Goal: Task Accomplishment & Management: Manage account settings

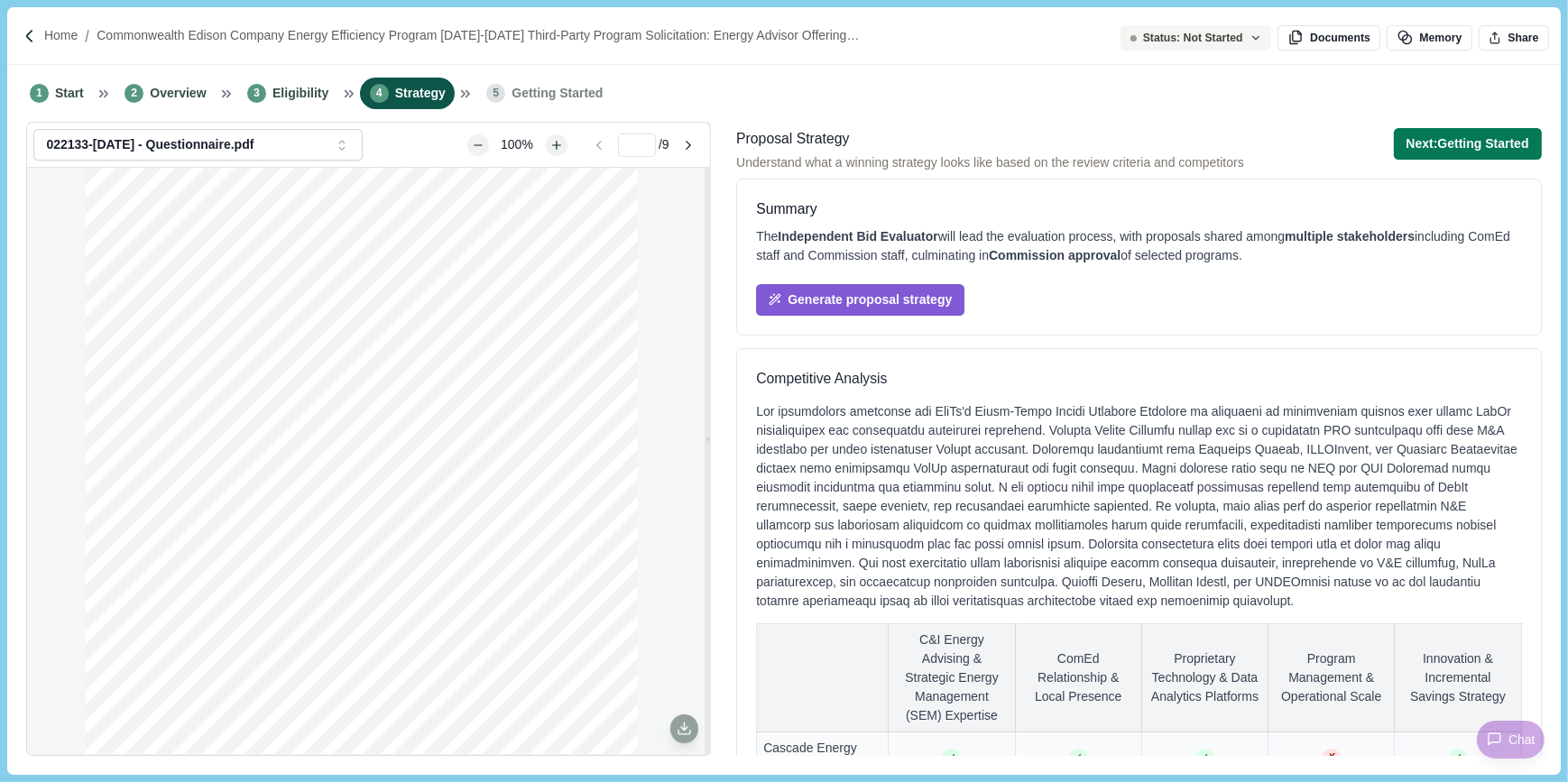
scroll to position [570, 0]
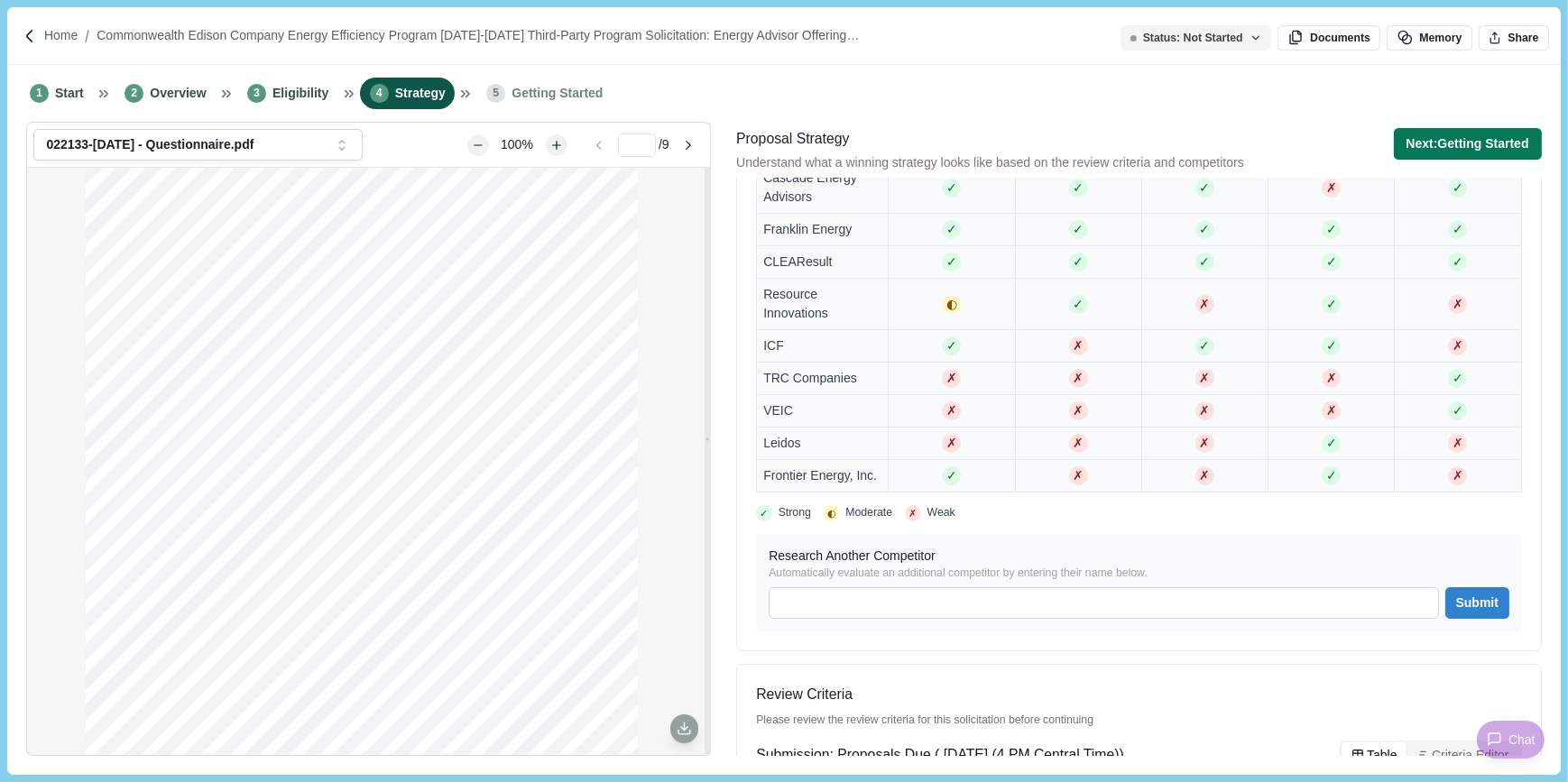
click at [400, 93] on span "Strategy" at bounding box center [421, 93] width 50 height 19
click at [1457, 141] on button "Next: Getting Started" at bounding box center [1467, 144] width 148 height 32
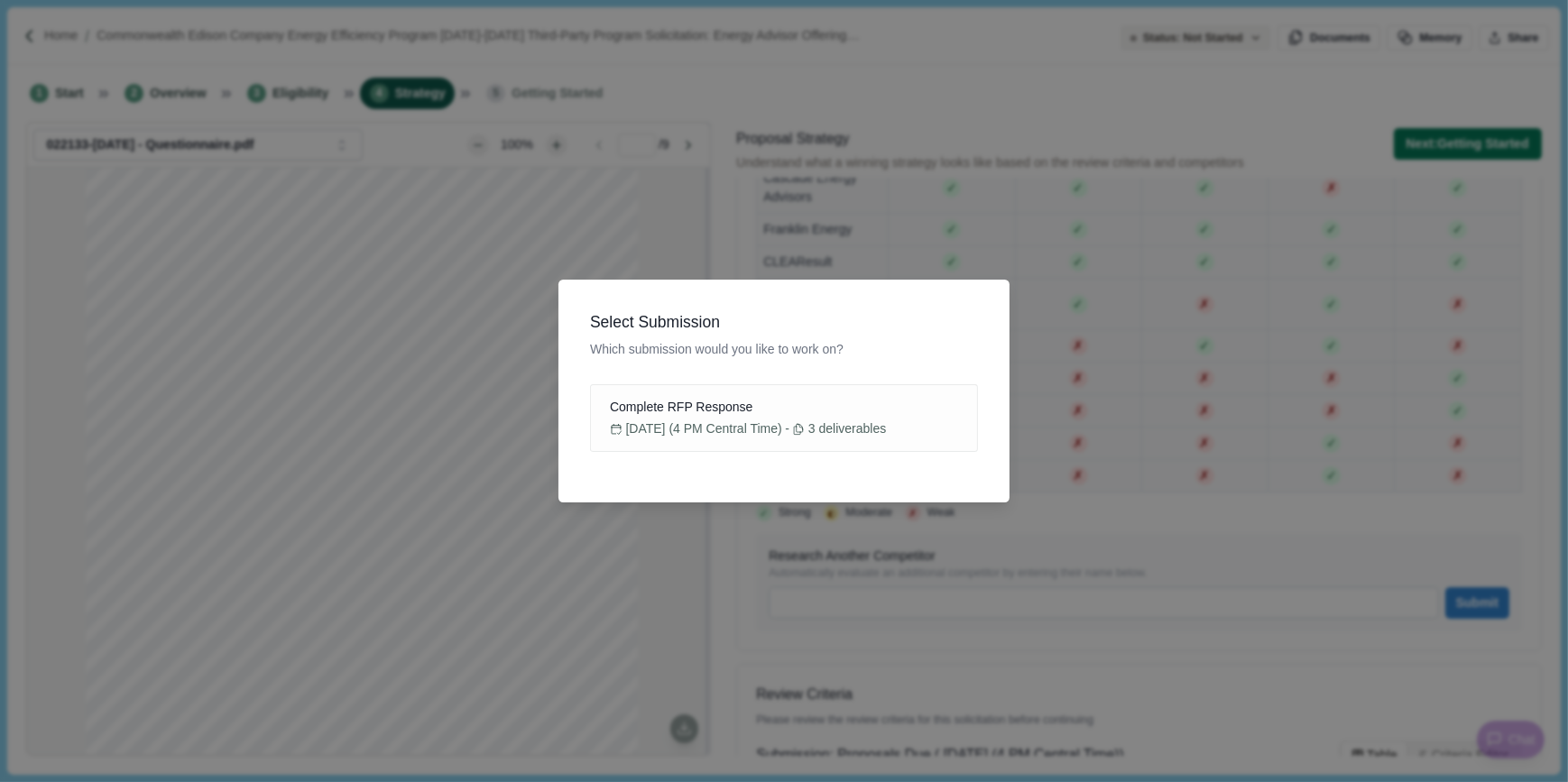
click at [319, 306] on div "Select Submission Which submission would you like to work on? Complete RFP Resp…" at bounding box center [784, 391] width 1568 height 782
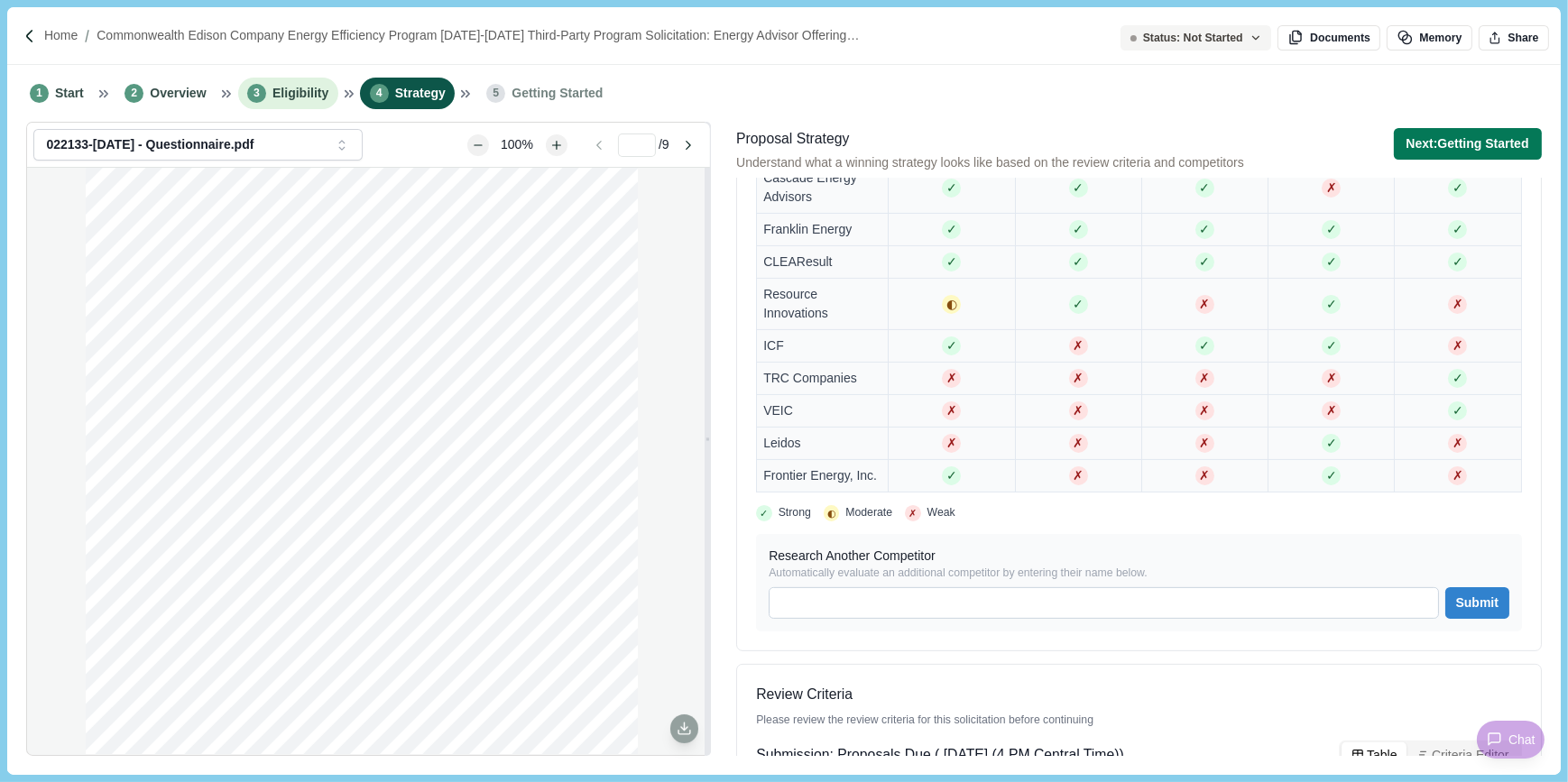
click at [307, 97] on span "Eligibility" at bounding box center [300, 93] width 56 height 19
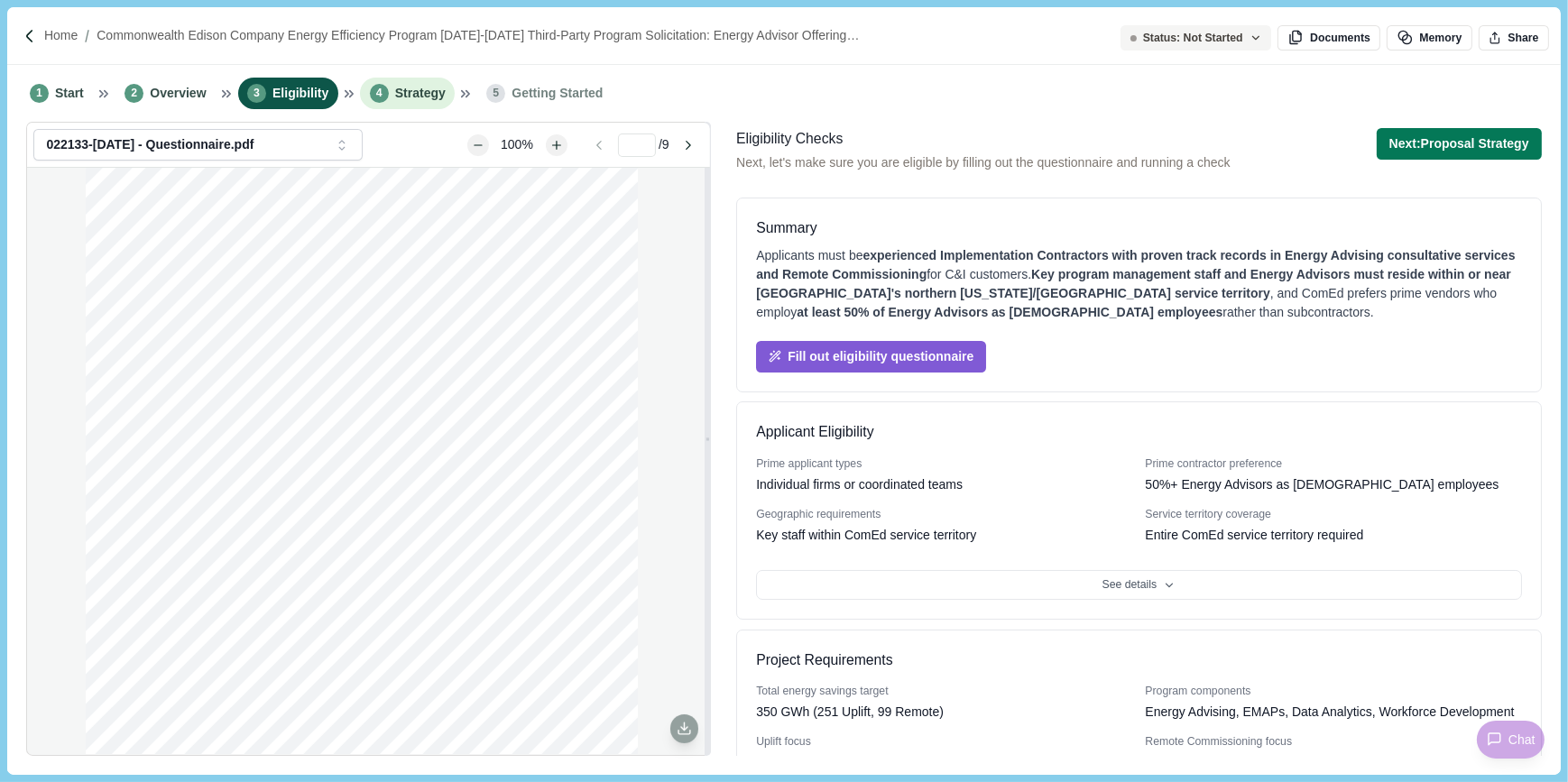
click at [373, 91] on span "4" at bounding box center [379, 93] width 19 height 19
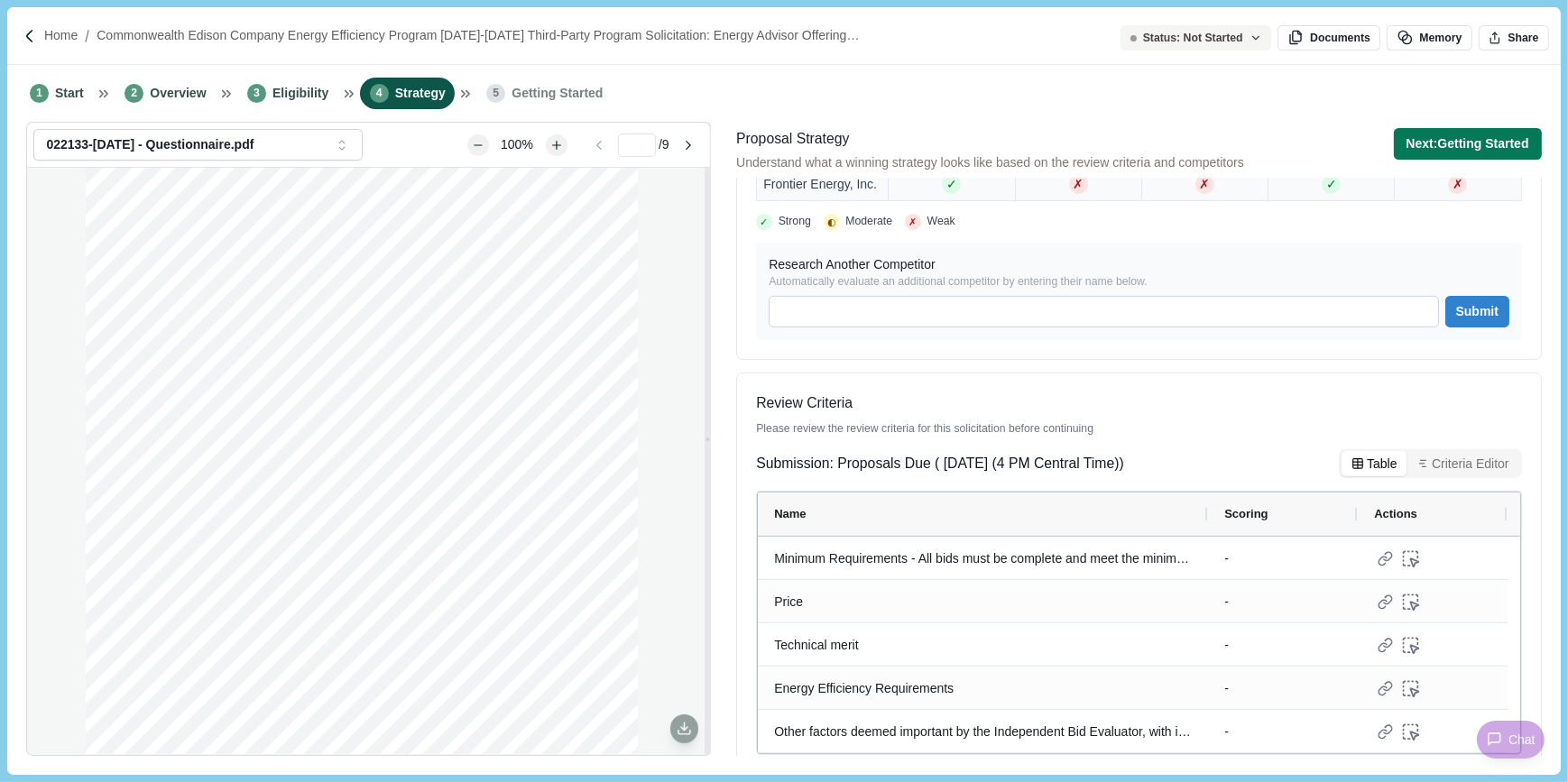
scroll to position [878, 0]
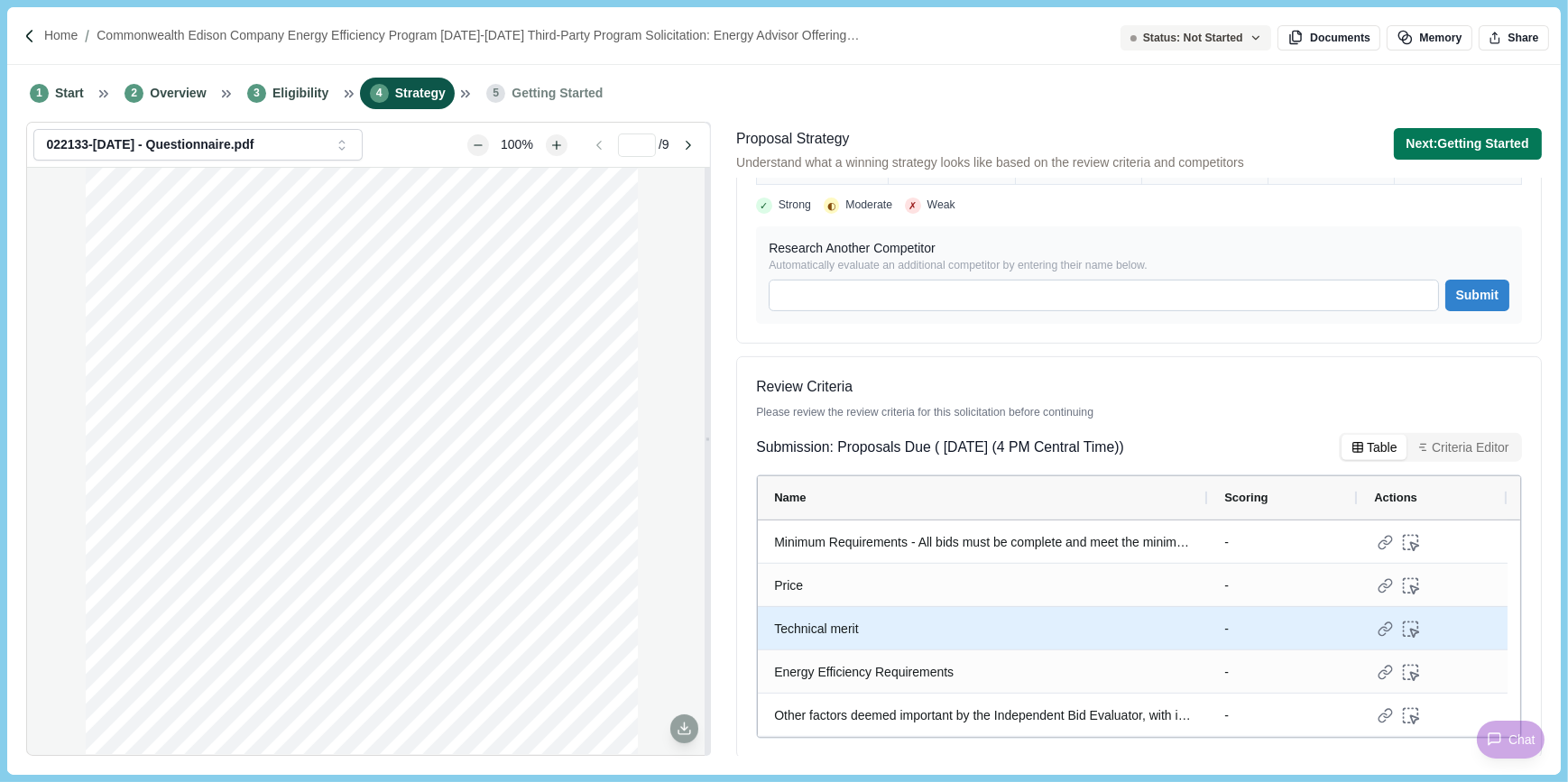
click at [892, 628] on div "Technical merit" at bounding box center [983, 630] width 418 height 35
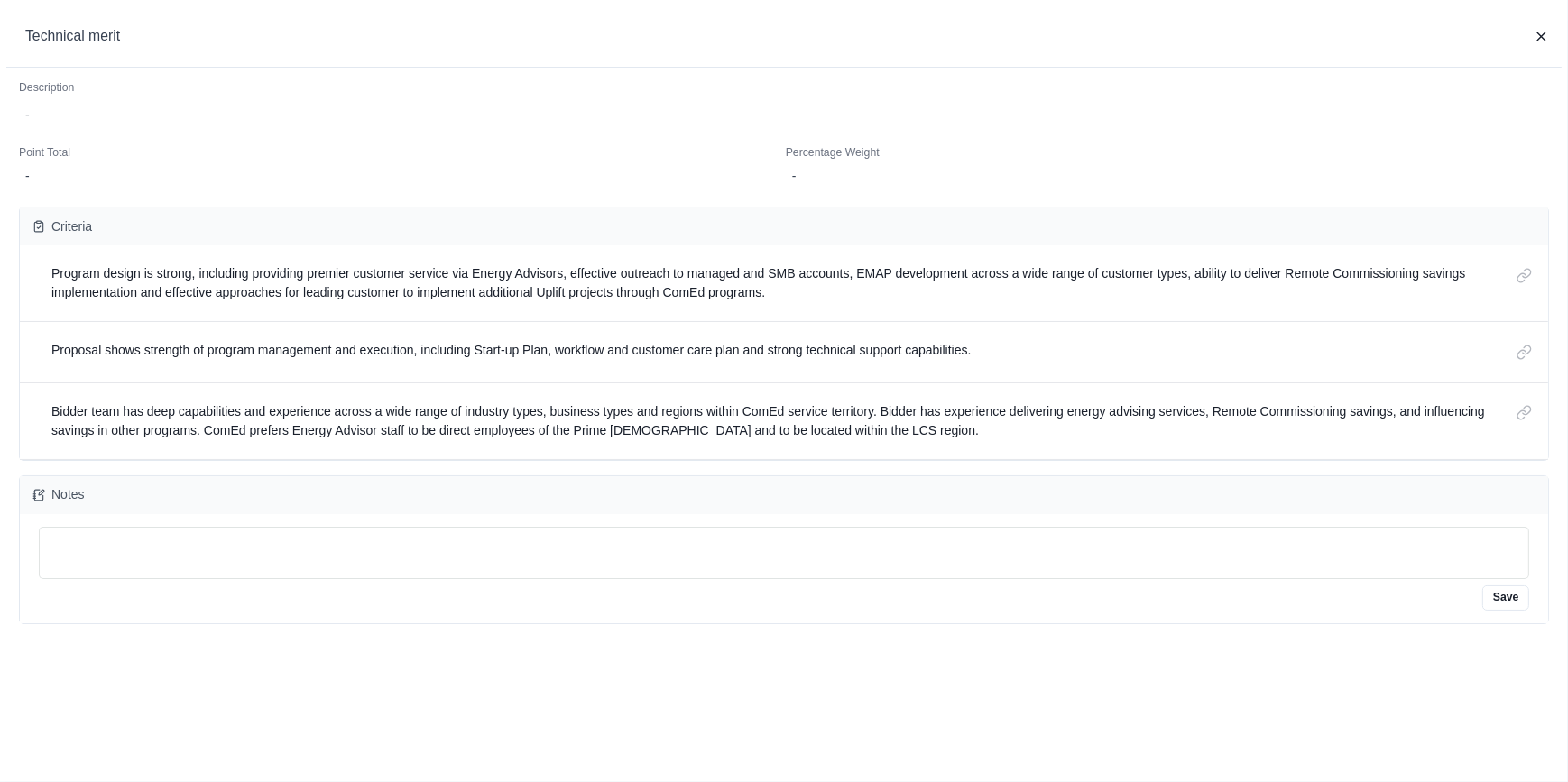
click at [865, 705] on div "Technical merit Description - Point Total - Percentage Weight - Criteria Progra…" at bounding box center [784, 391] width 1568 height 782
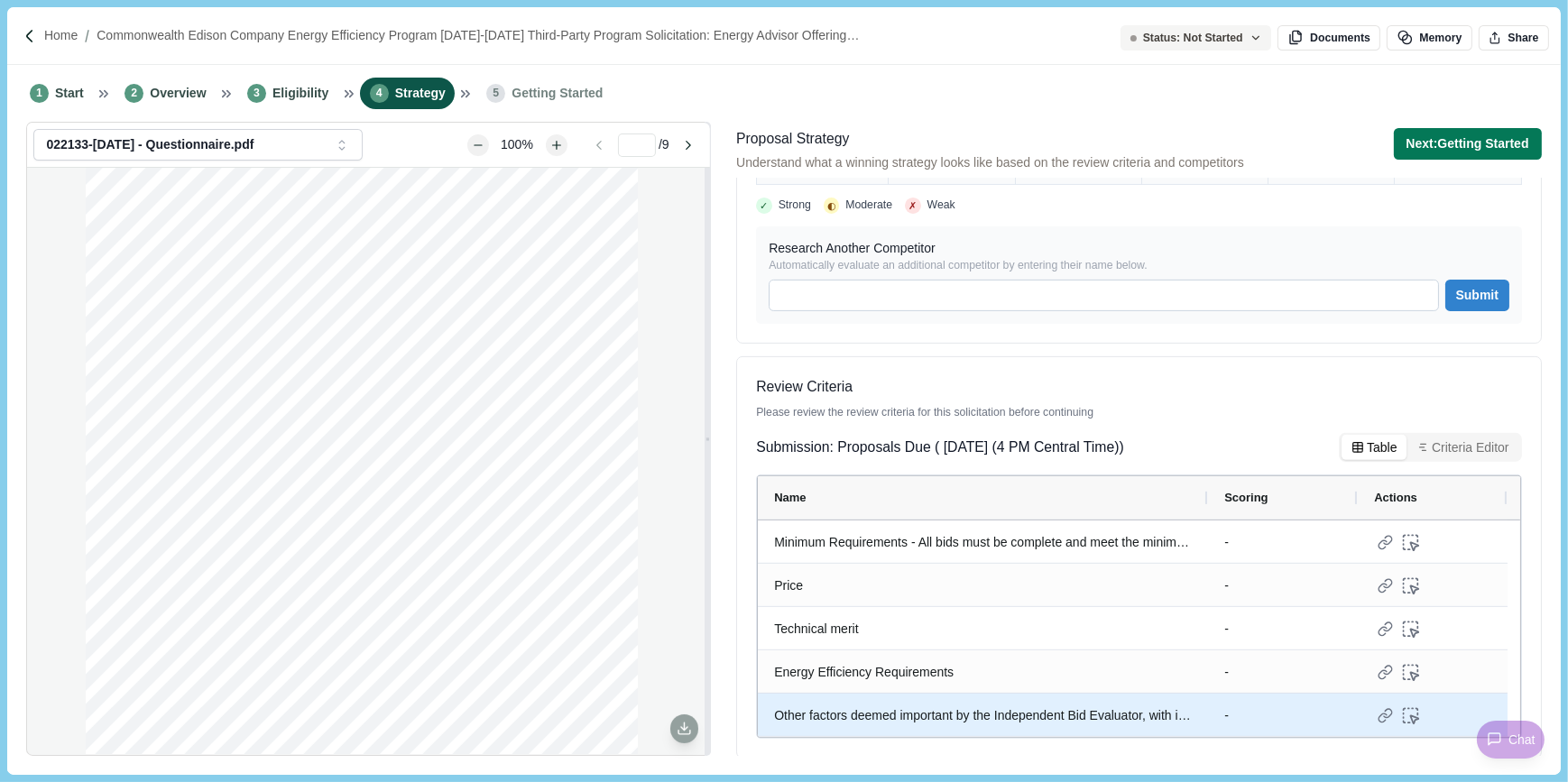
click at [865, 705] on div "Other factors deemed important by the Independent Bid Evaluator, with input fro…" at bounding box center [983, 716] width 418 height 35
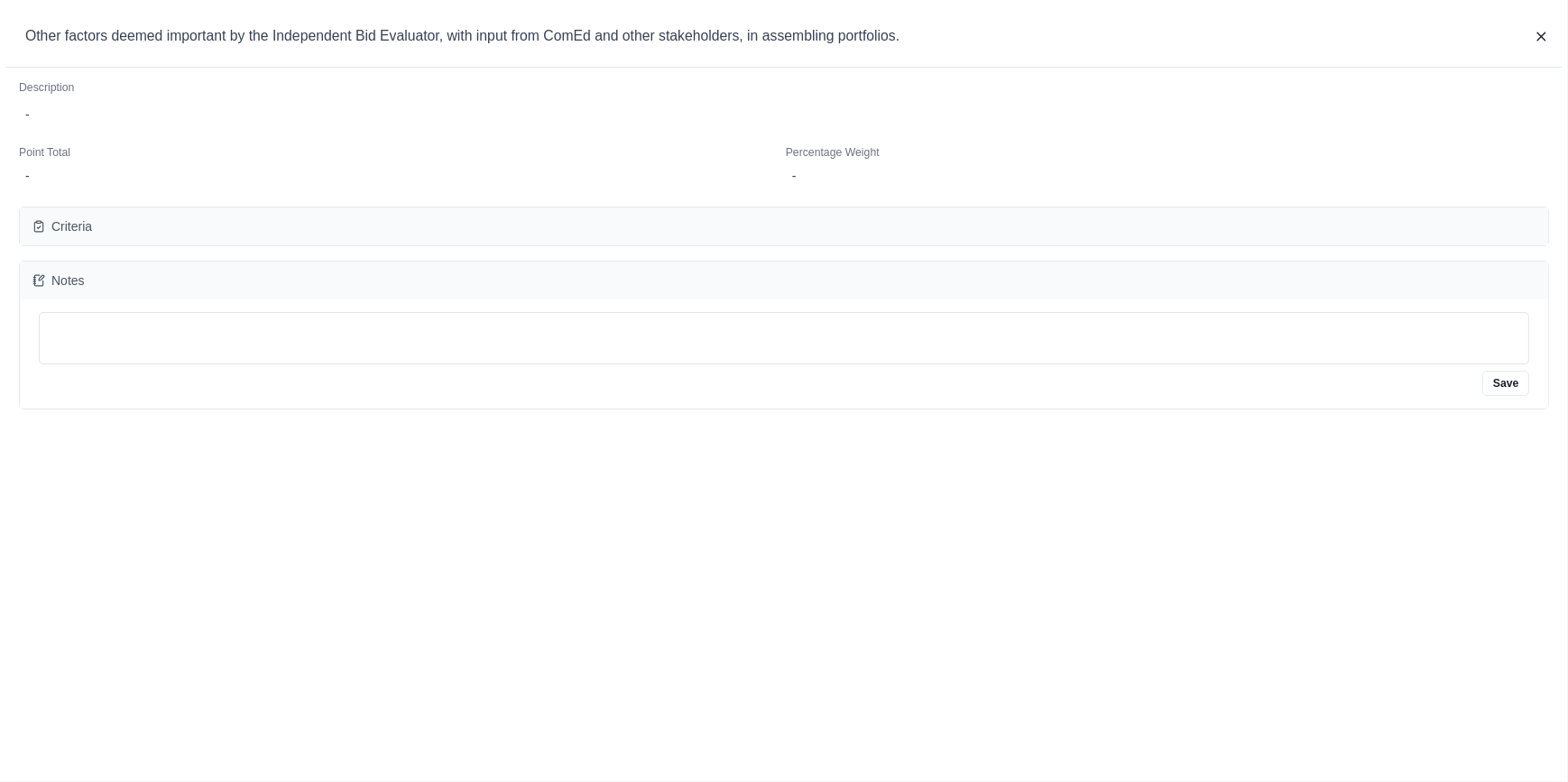
click at [877, 668] on div "Other factors deemed important by the Independent Bid Evaluator, with input fro…" at bounding box center [784, 391] width 1568 height 782
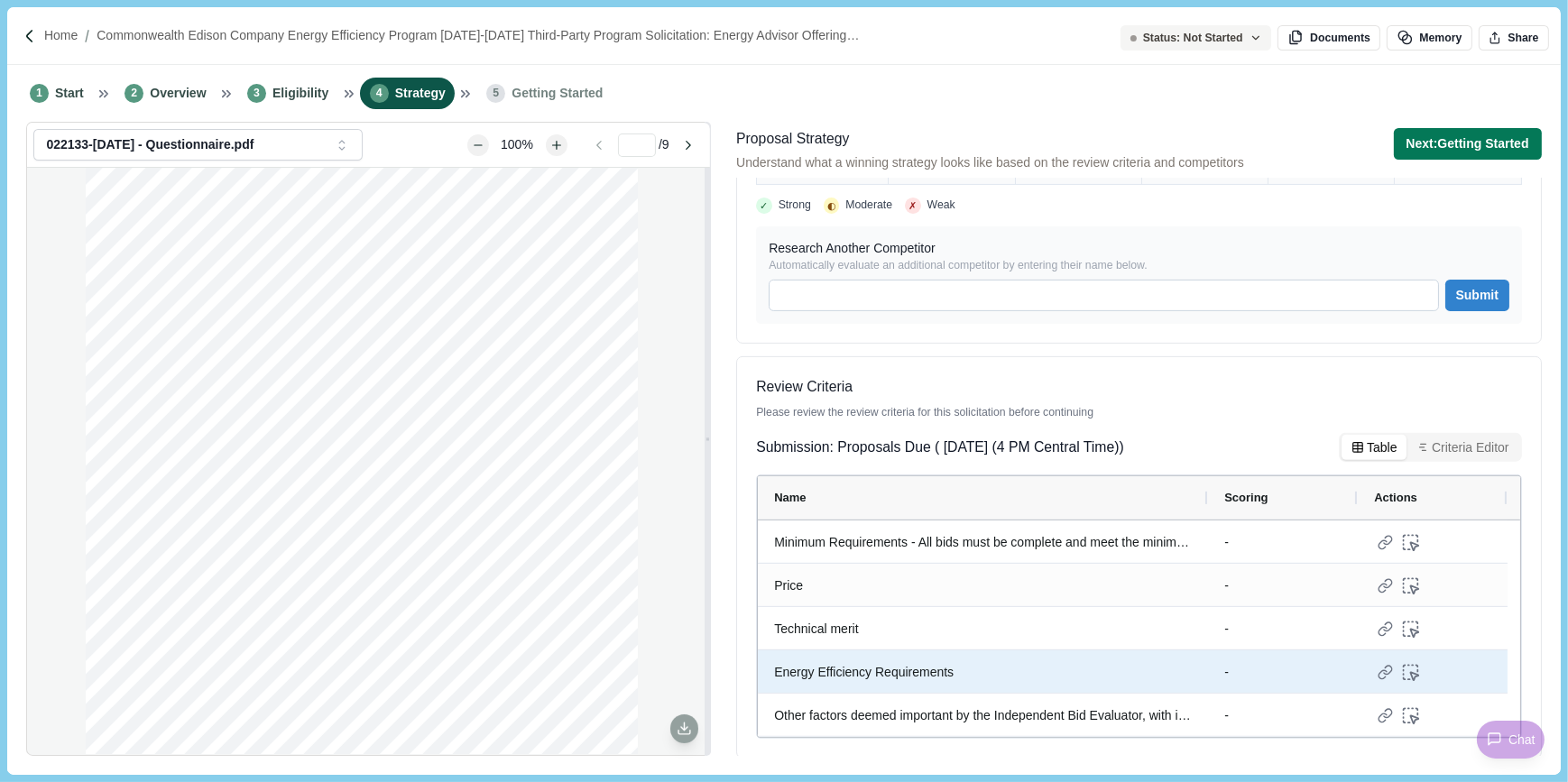
click at [877, 668] on div "Energy Efficiency Requirements" at bounding box center [983, 673] width 418 height 35
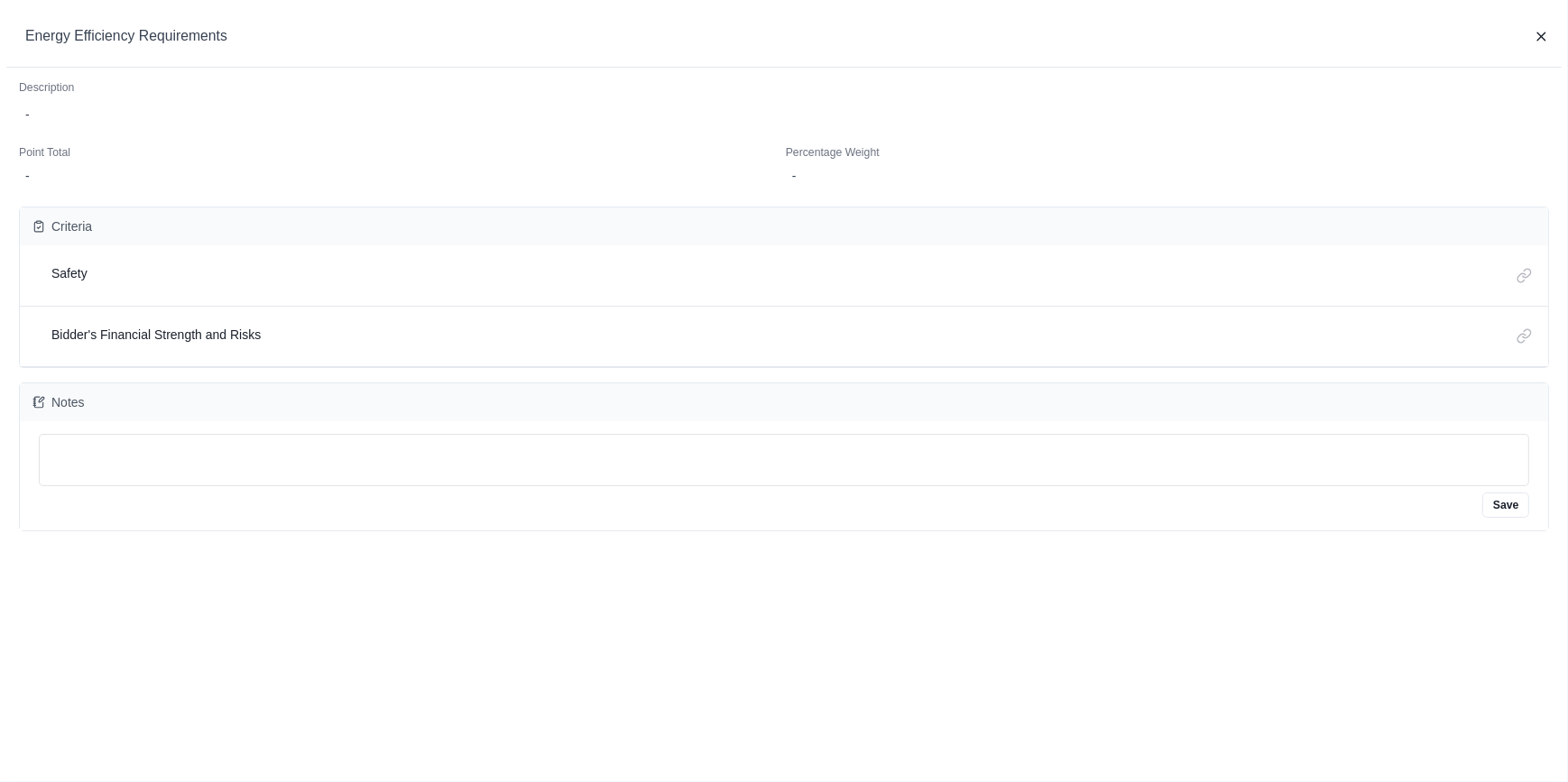
click at [857, 538] on div "Energy Efficiency Requirements Description - Point Total - Percentage Weight - …" at bounding box center [784, 391] width 1568 height 782
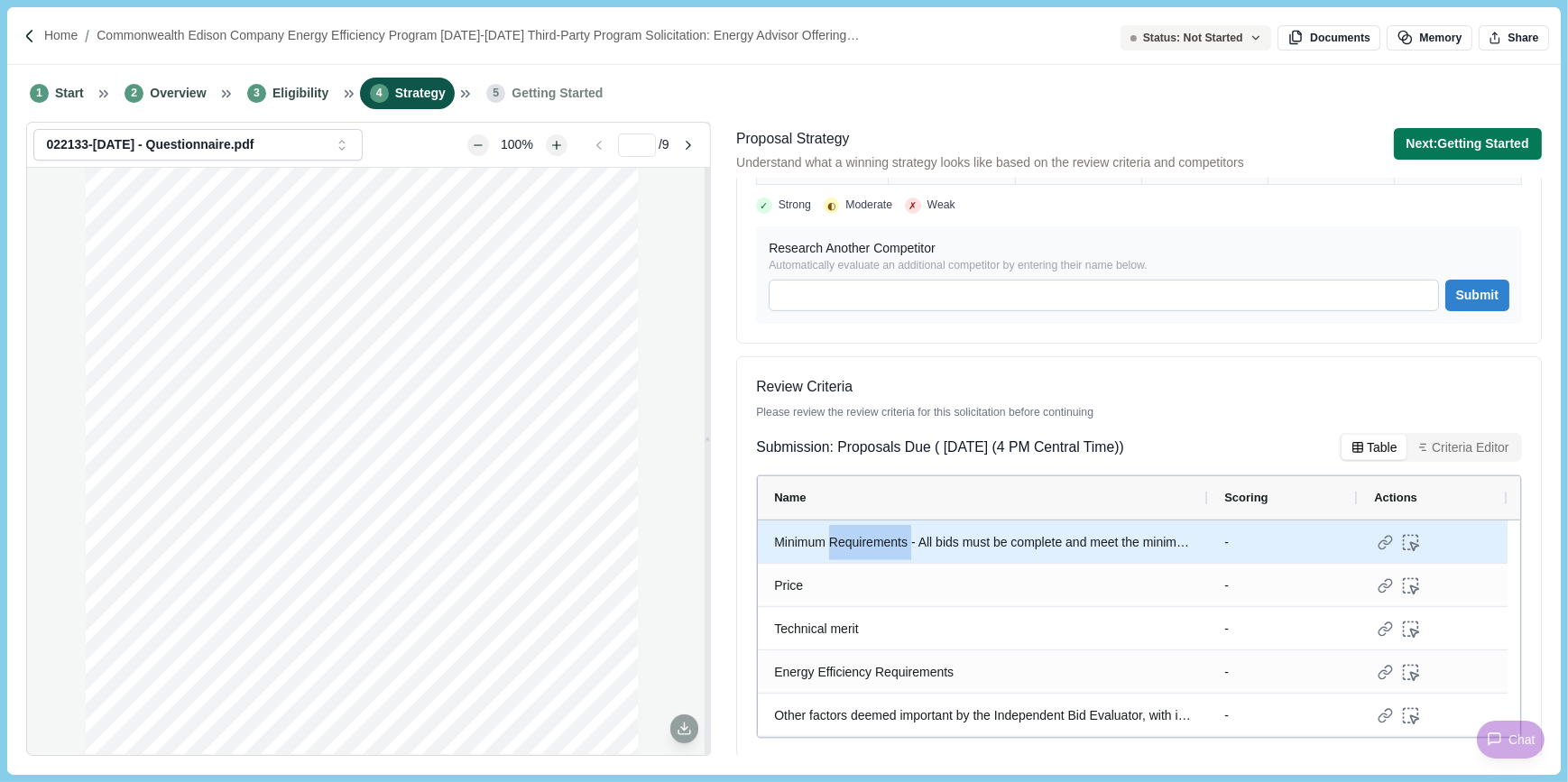
click at [857, 538] on div "Minimum Requirements - All bids must be complete and meet the minimum requireme…" at bounding box center [983, 543] width 418 height 35
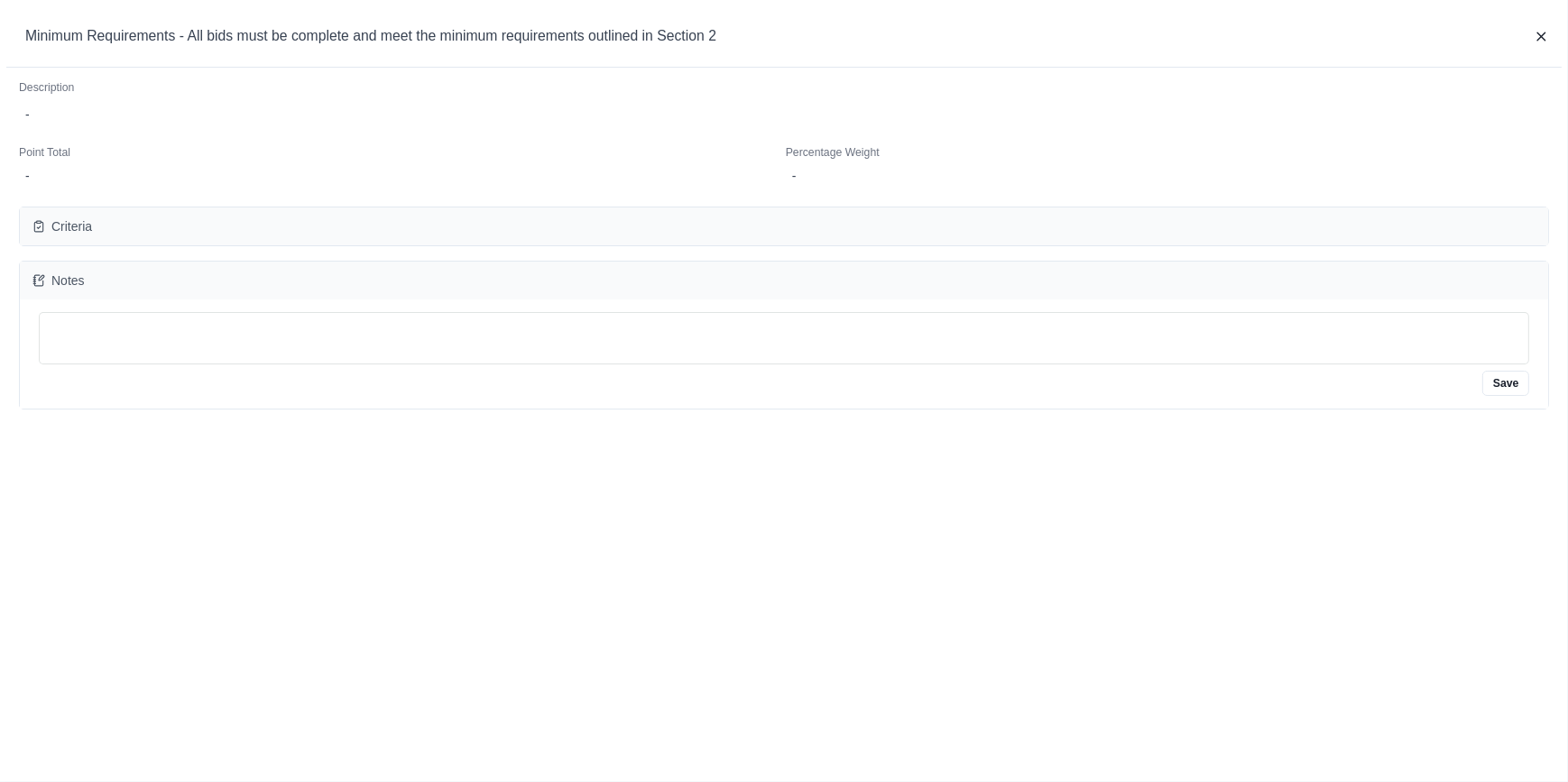
click at [1535, 45] on icon "button" at bounding box center [1541, 36] width 16 height 16
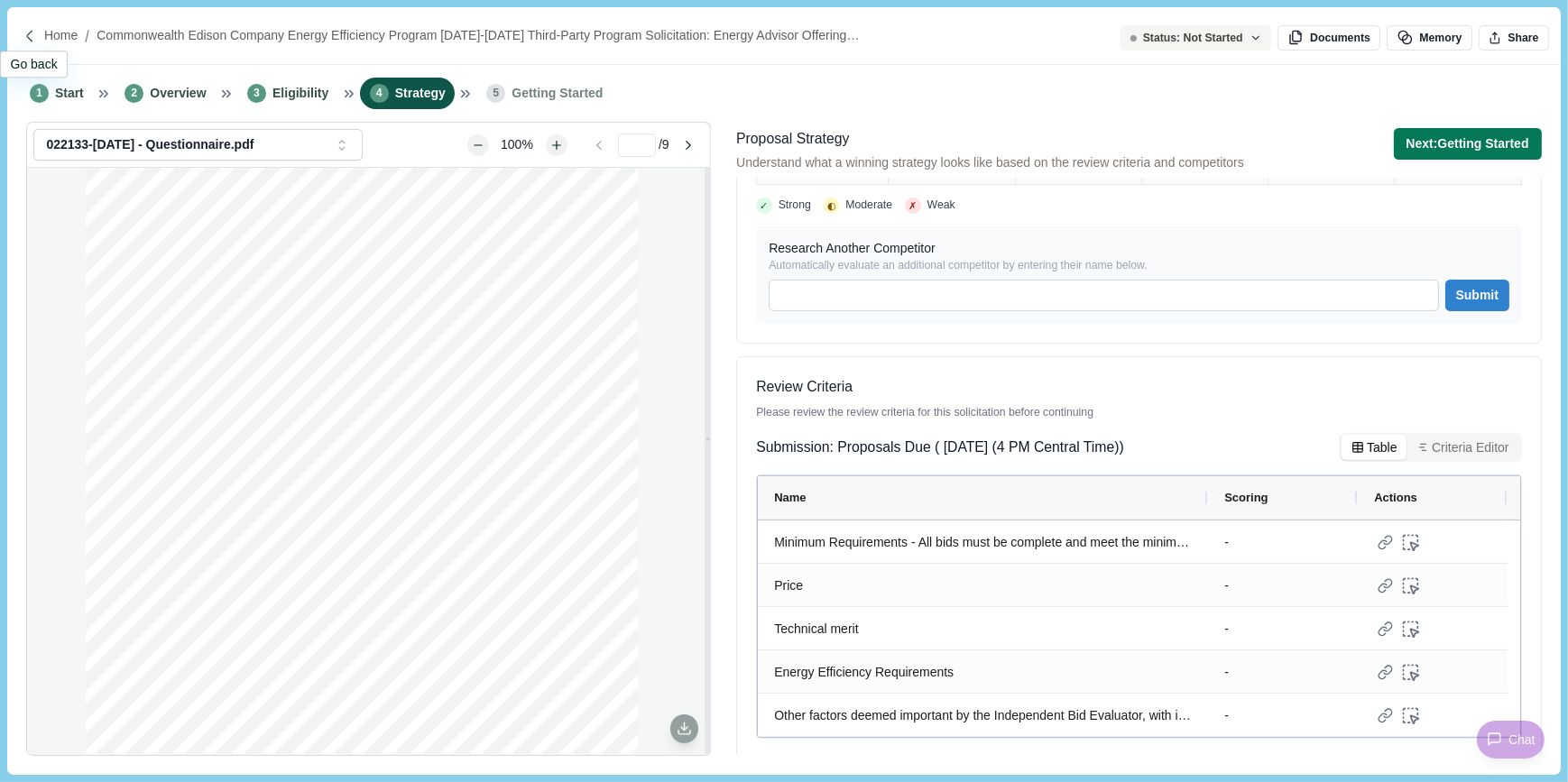
click at [41, 33] on div at bounding box center [33, 36] width 21 height 15
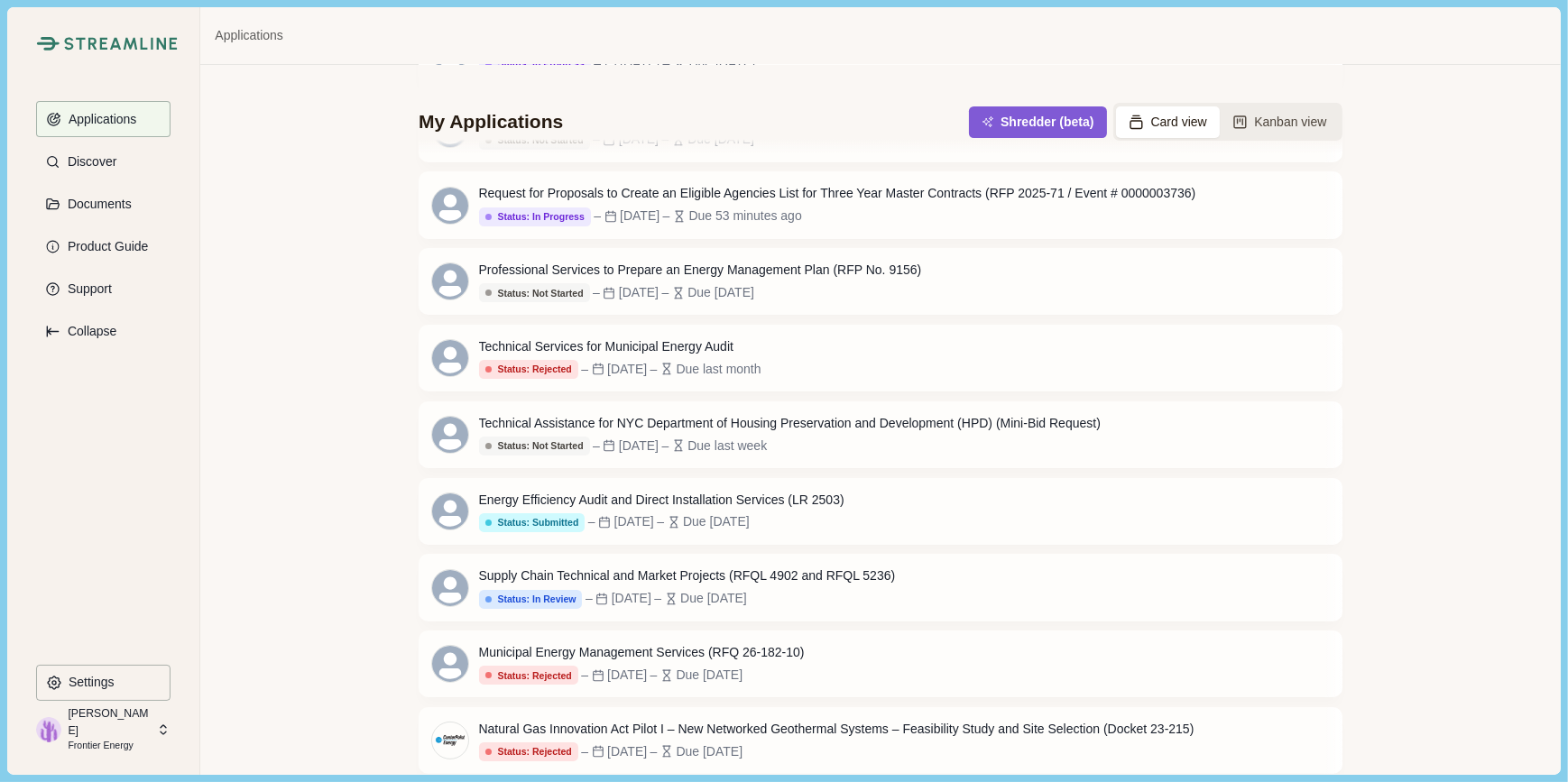
scroll to position [388, 0]
click at [1281, 118] on button "Kanban view" at bounding box center [1279, 122] width 120 height 32
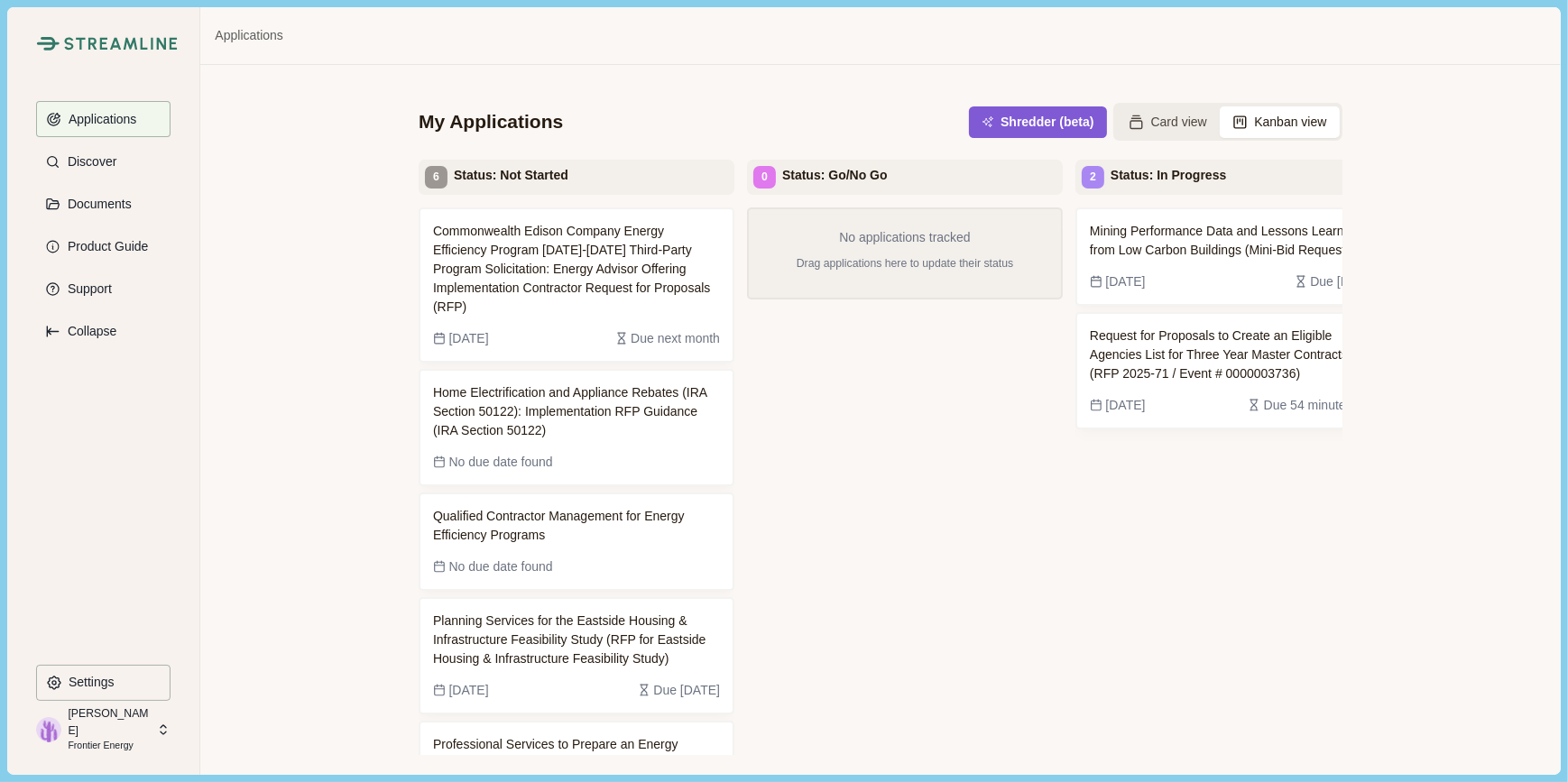
click at [1281, 118] on button "Kanban view" at bounding box center [1279, 122] width 120 height 32
click at [1189, 117] on button "Card view" at bounding box center [1167, 122] width 104 height 32
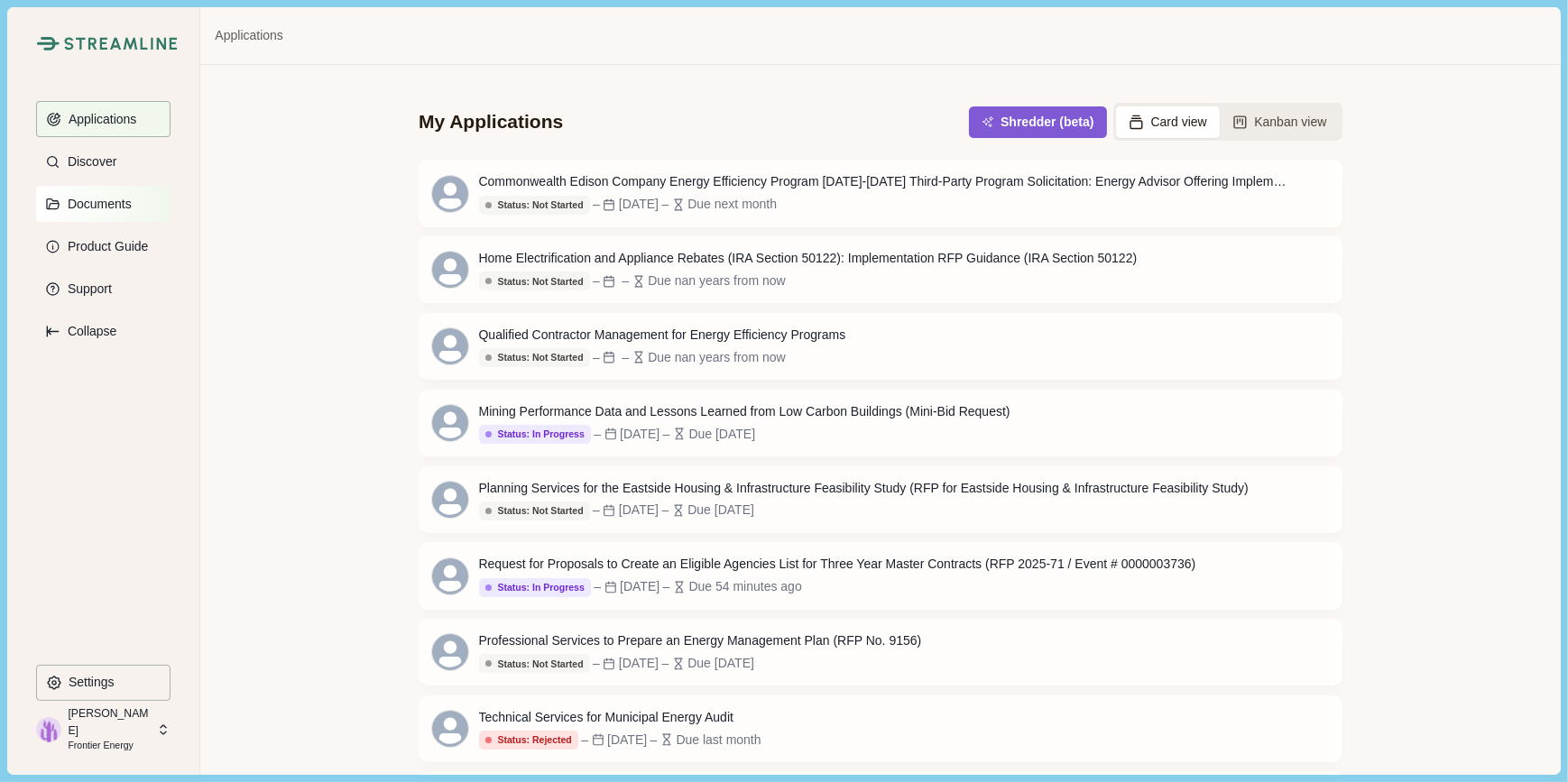
click at [111, 205] on p "Documents" at bounding box center [96, 204] width 70 height 15
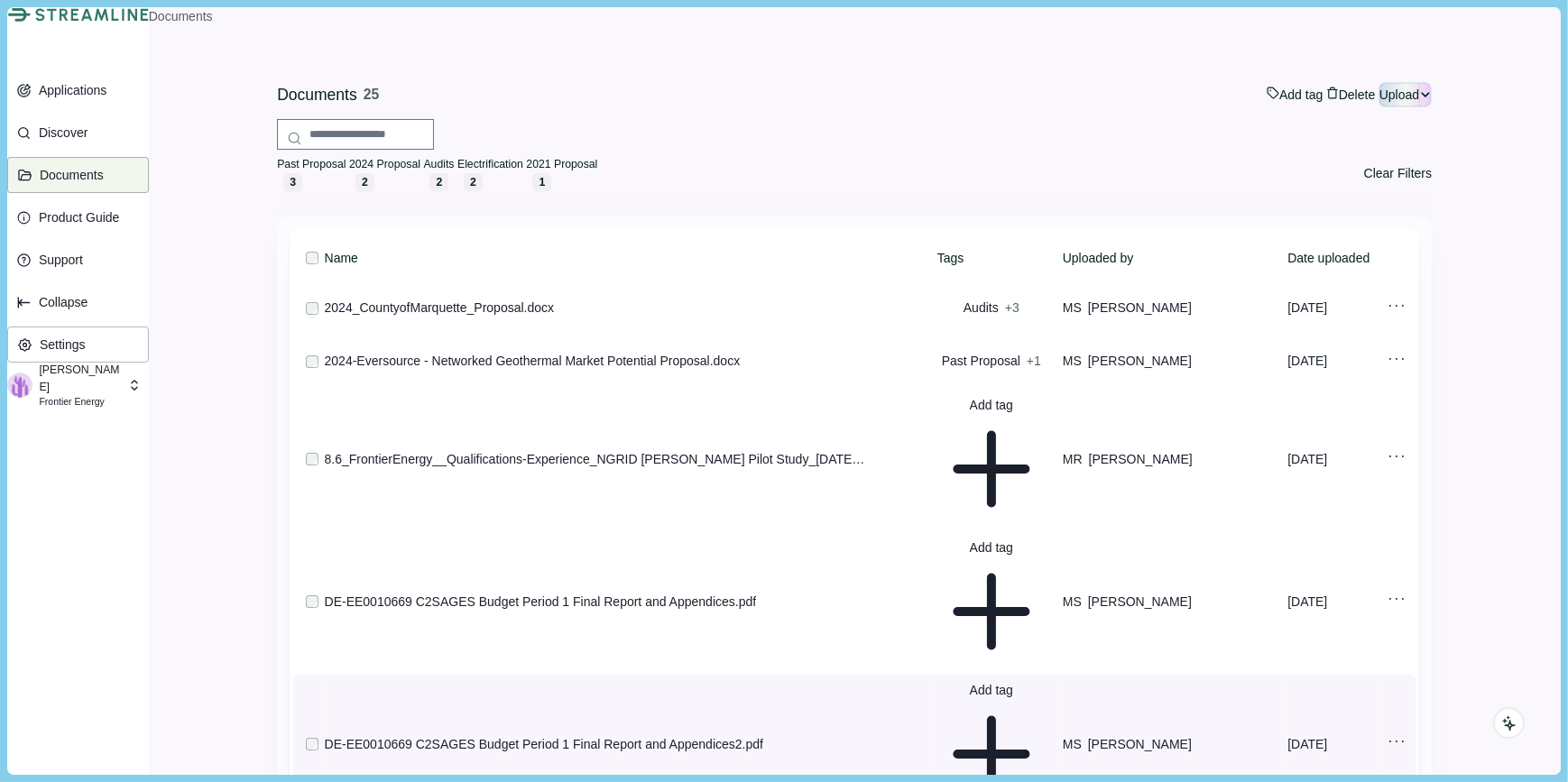
scroll to position [81, 0]
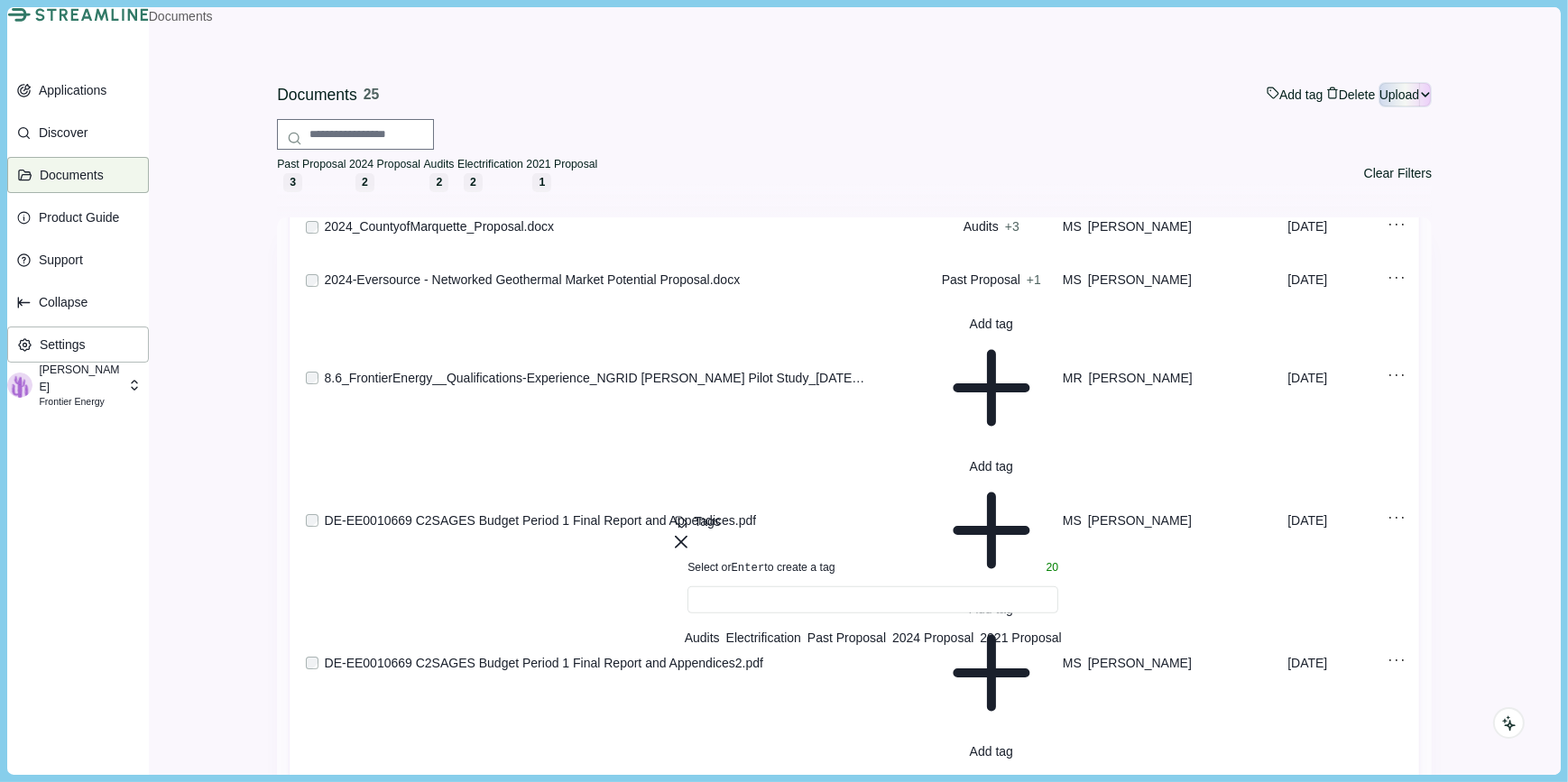
scroll to position [163, 0]
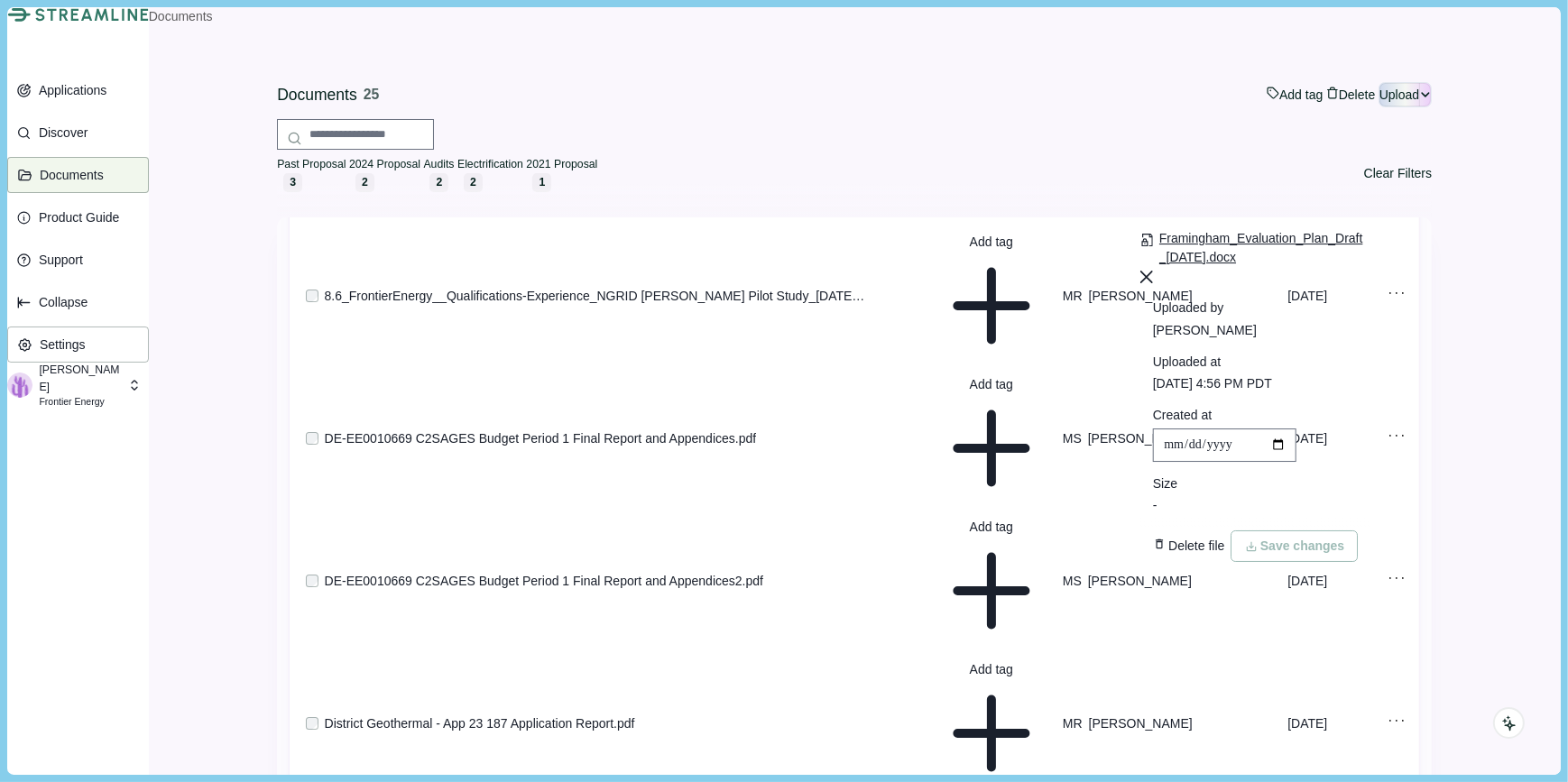
click at [1210, 267] on span "Framingham_Evaluation_Plan_Draft_[DATE].docx" at bounding box center [1261, 248] width 206 height 38
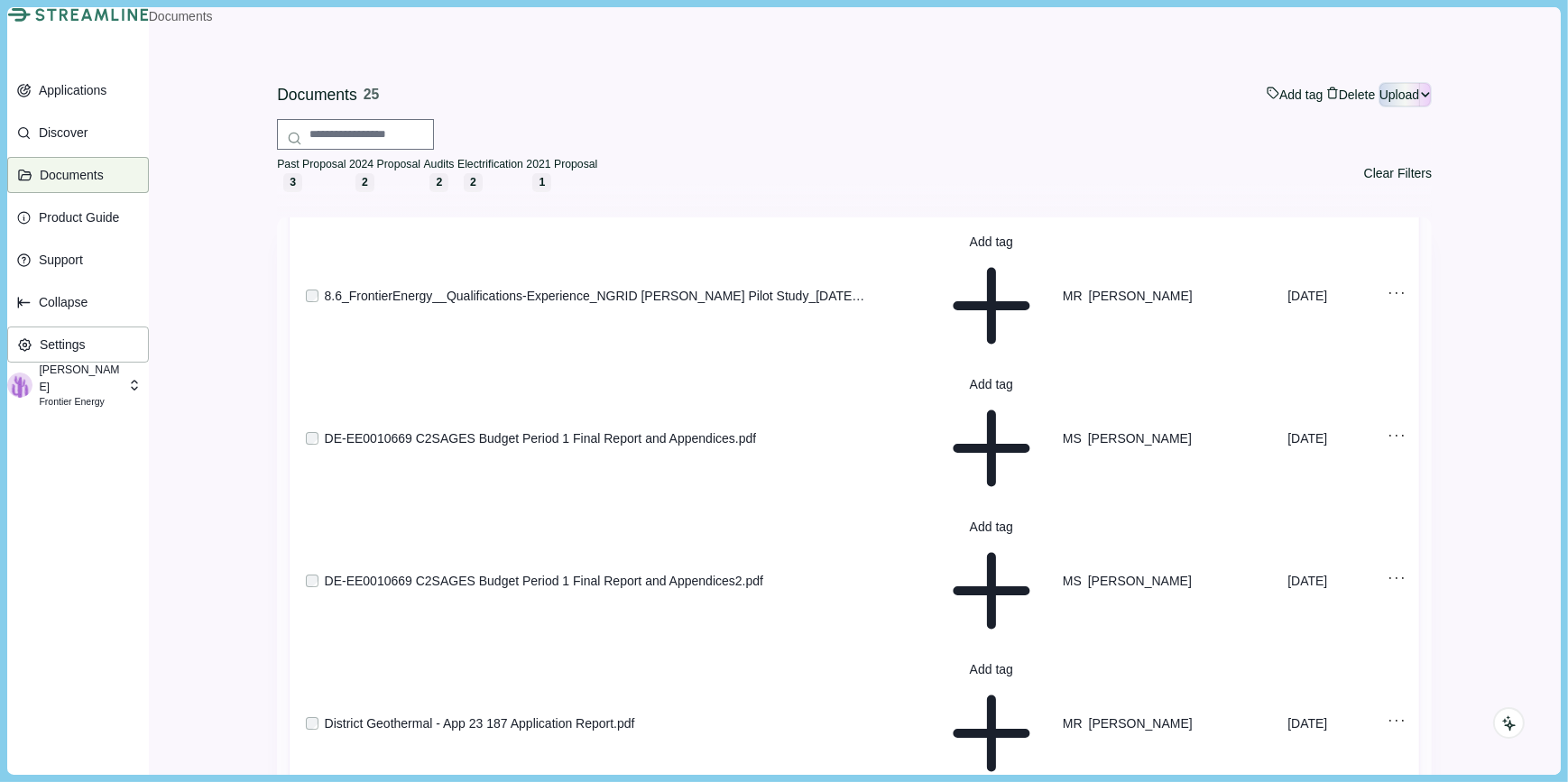
click at [1041, 545] on div "Audits Electrification Past Proposal 2024 Proposal 2021 Proposal" at bounding box center [872, 529] width 395 height 32
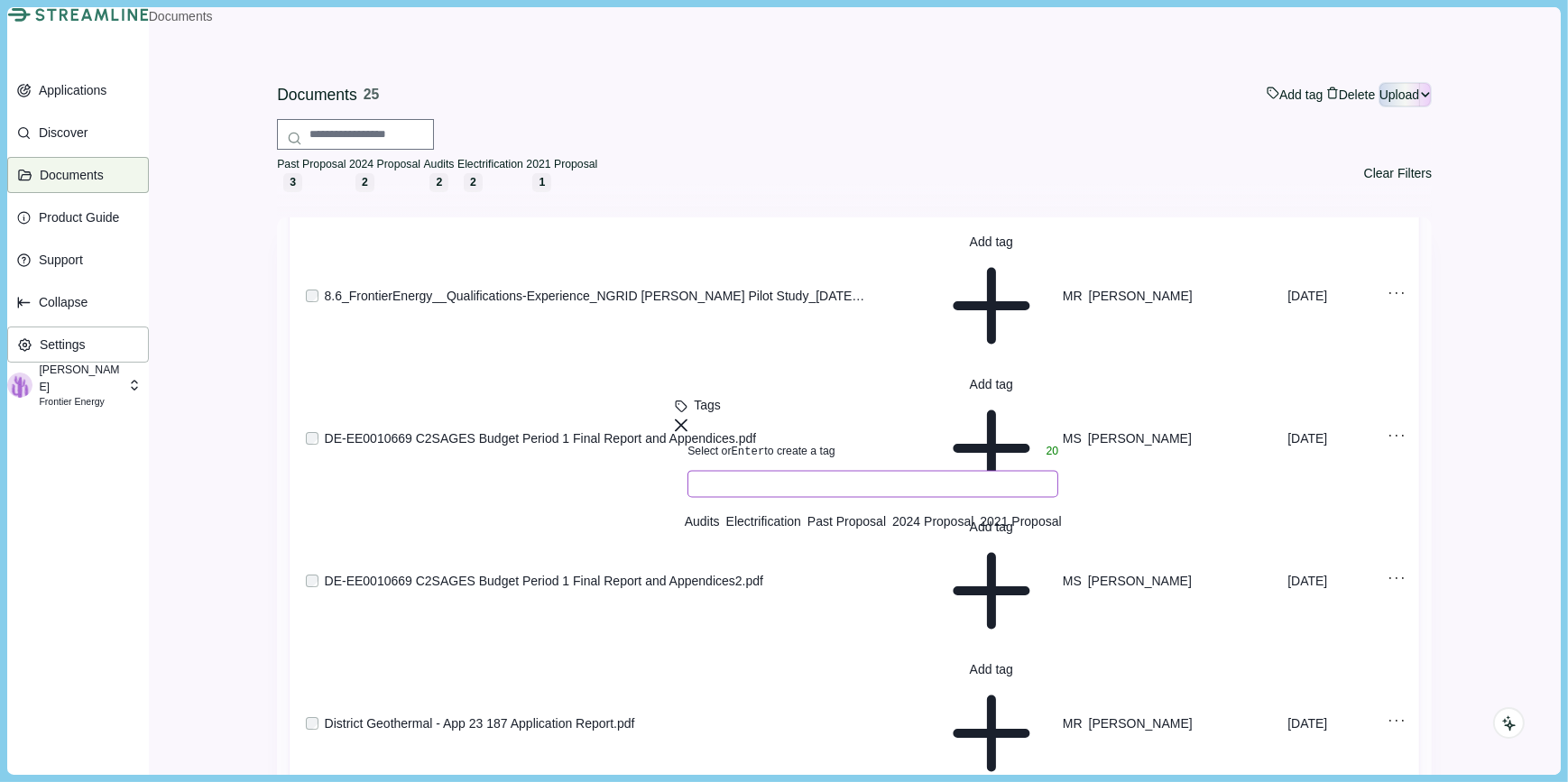
click at [939, 476] on input at bounding box center [872, 483] width 370 height 27
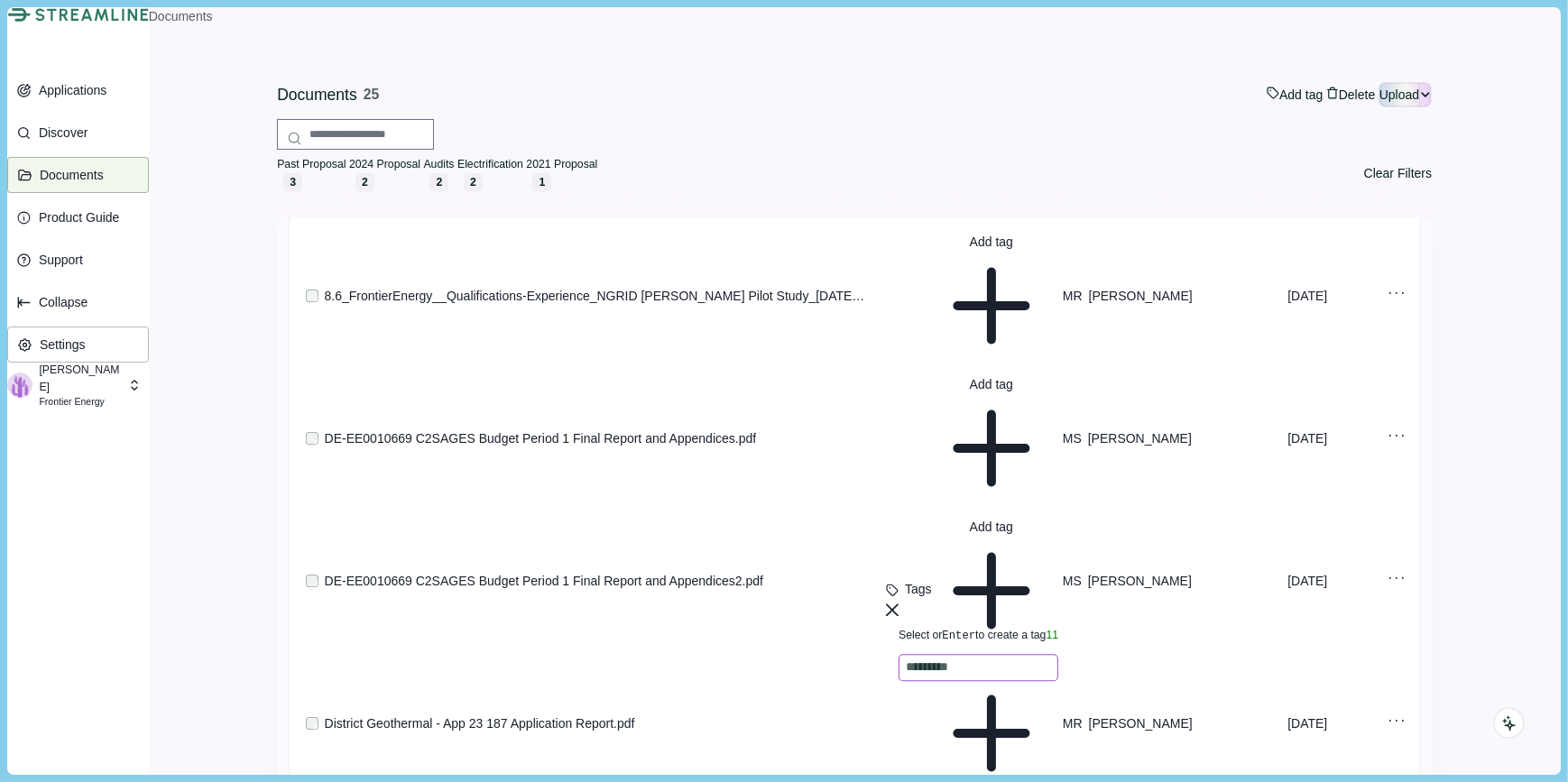
type input "**********"
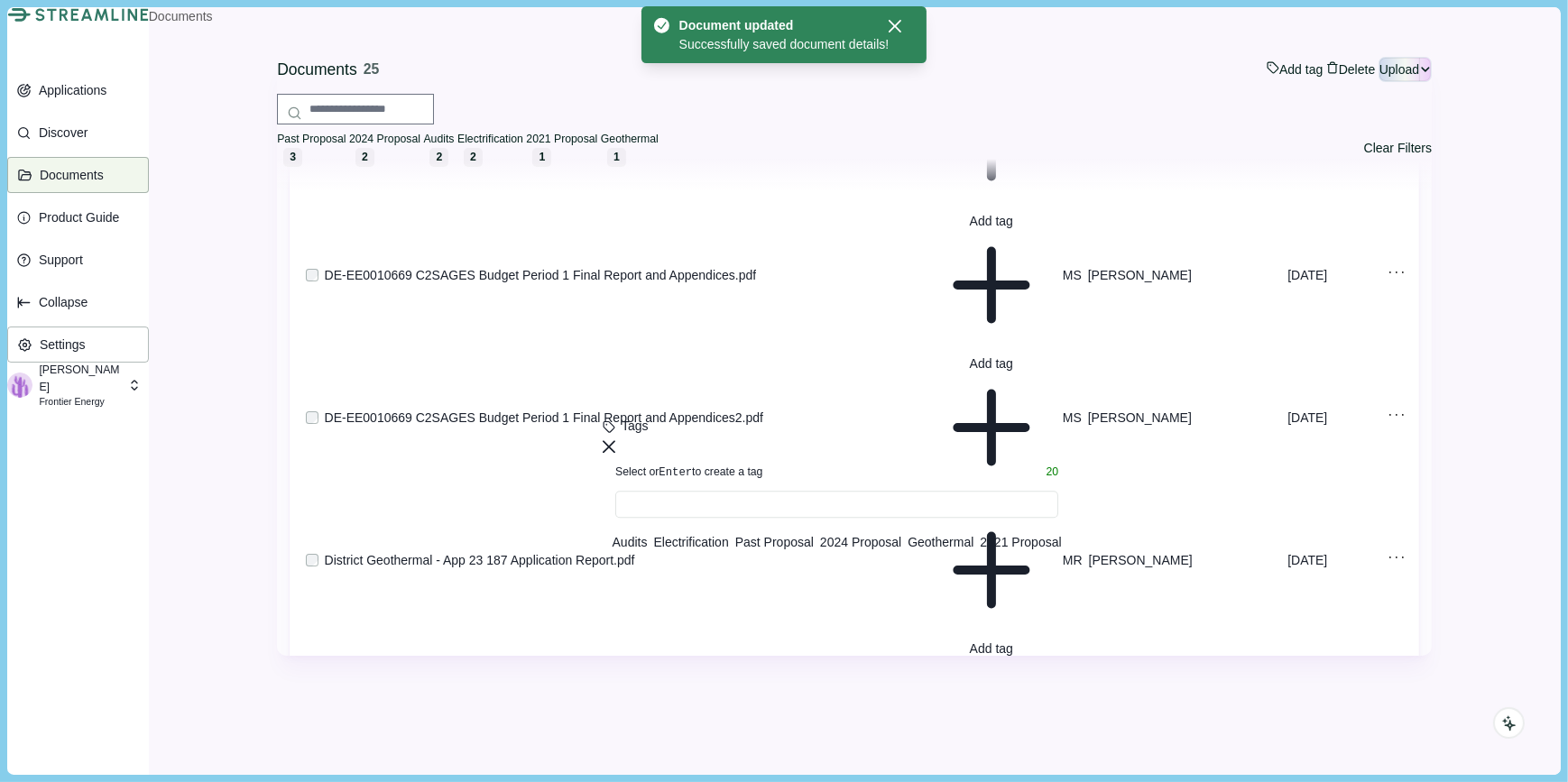
click at [979, 551] on span "2021 Proposal" at bounding box center [1020, 542] width 81 height 14
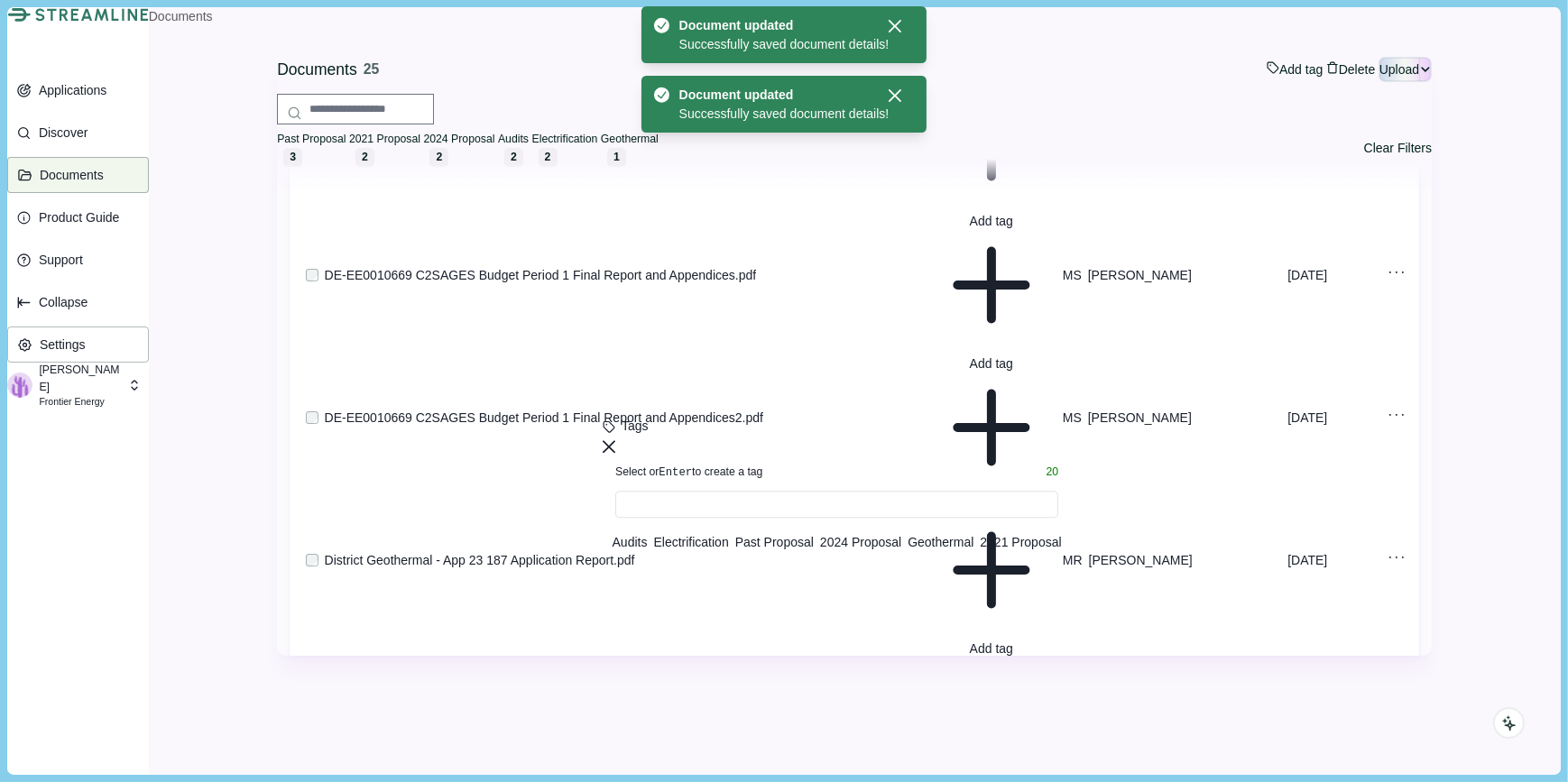
click at [972, 551] on span "Geothermal" at bounding box center [940, 542] width 66 height 14
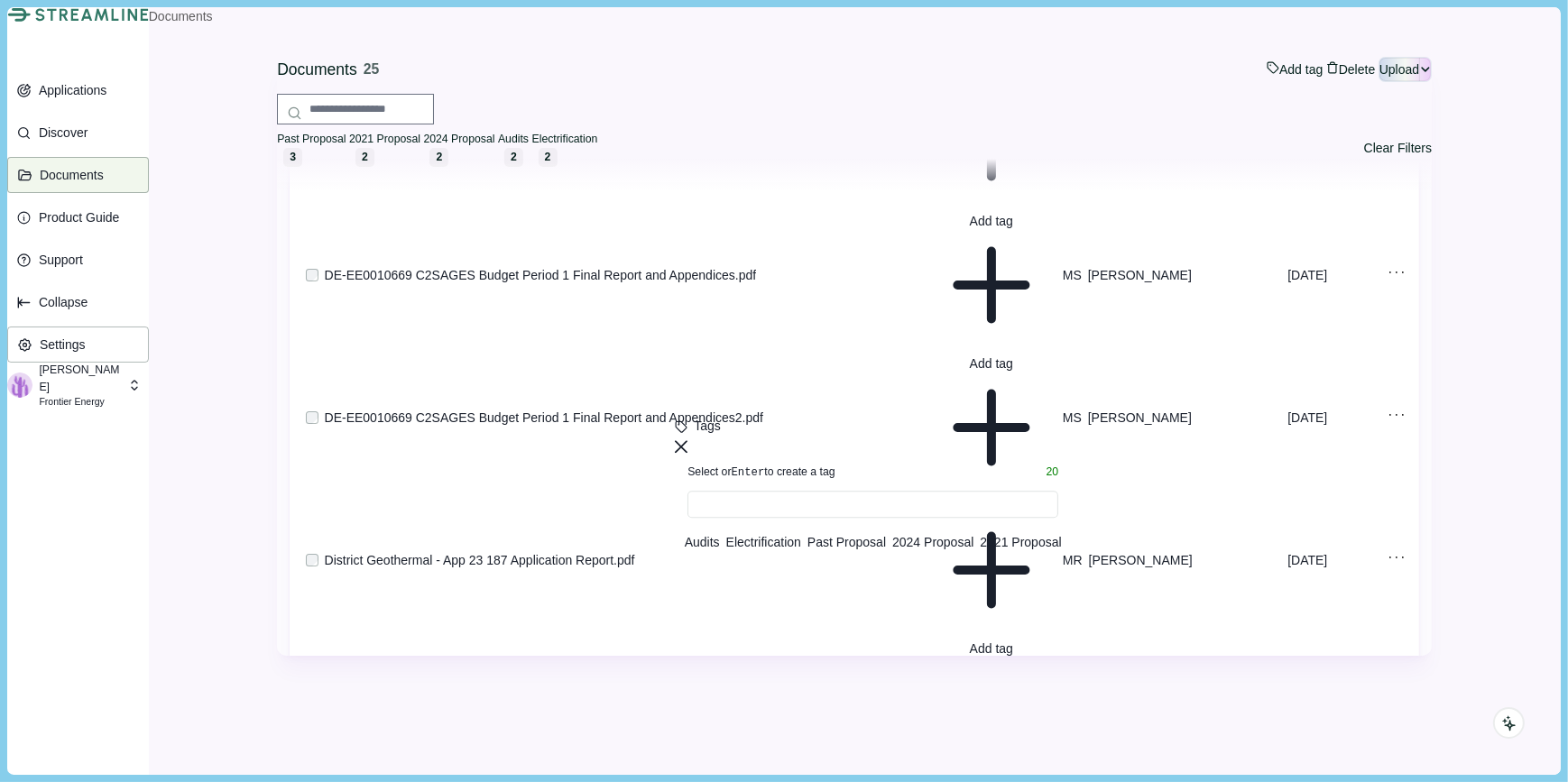
click at [979, 551] on span "2021 Proposal" at bounding box center [1020, 542] width 81 height 14
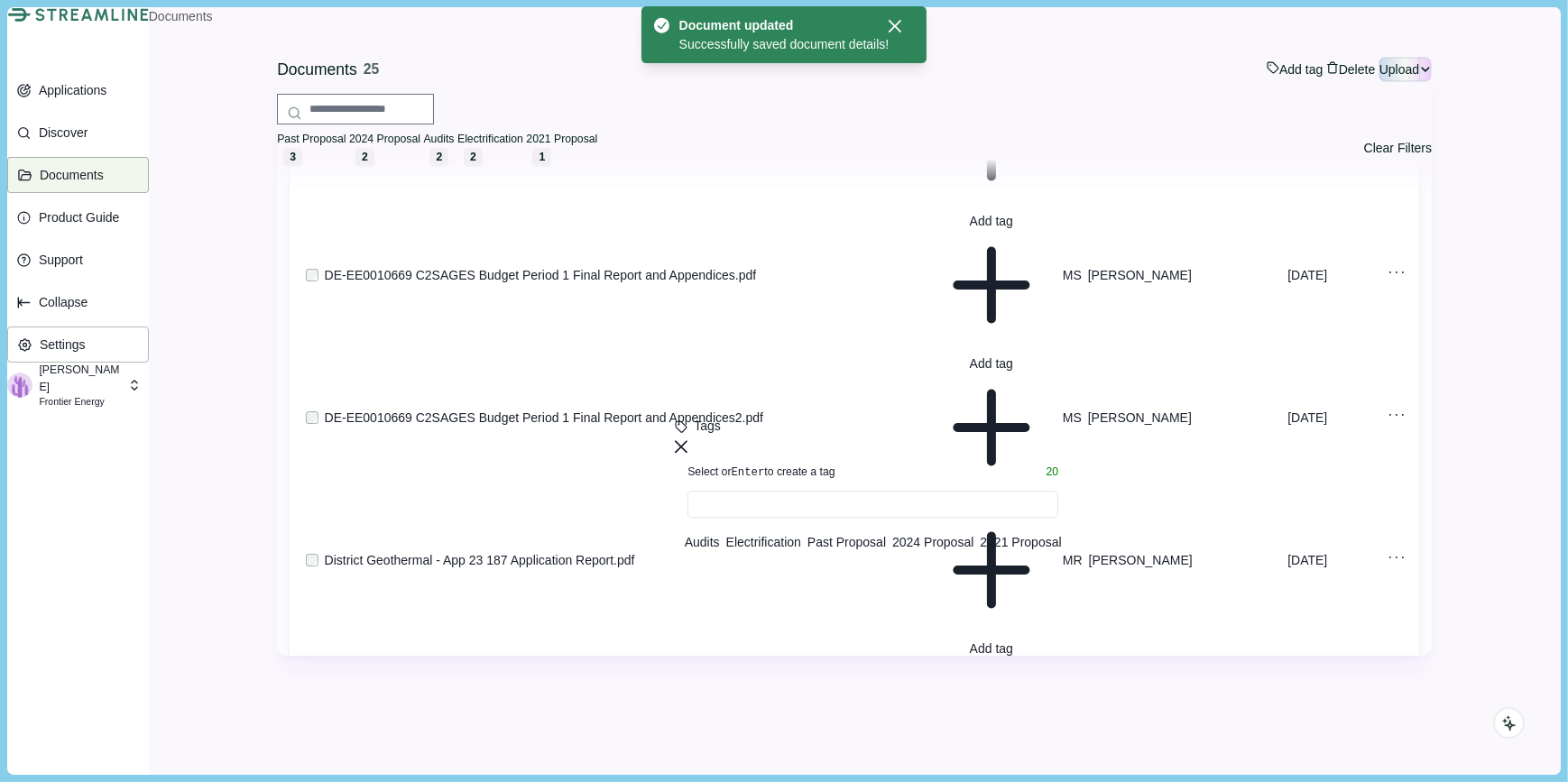
click at [1050, 566] on div "Audits Electrification Past Proposal 2024 Proposal 2021 Proposal" at bounding box center [872, 550] width 395 height 32
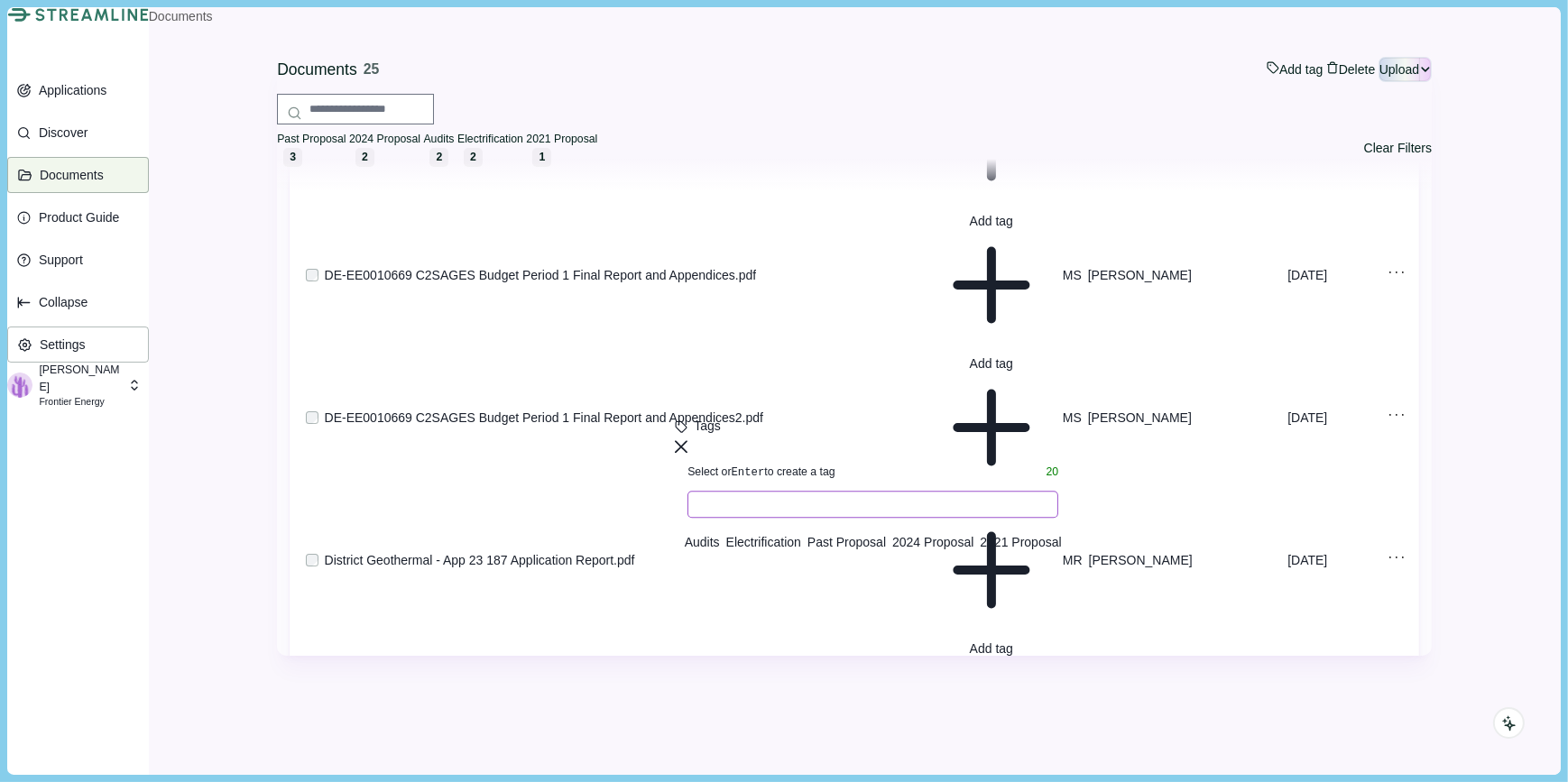
click at [906, 518] on input at bounding box center [872, 504] width 370 height 27
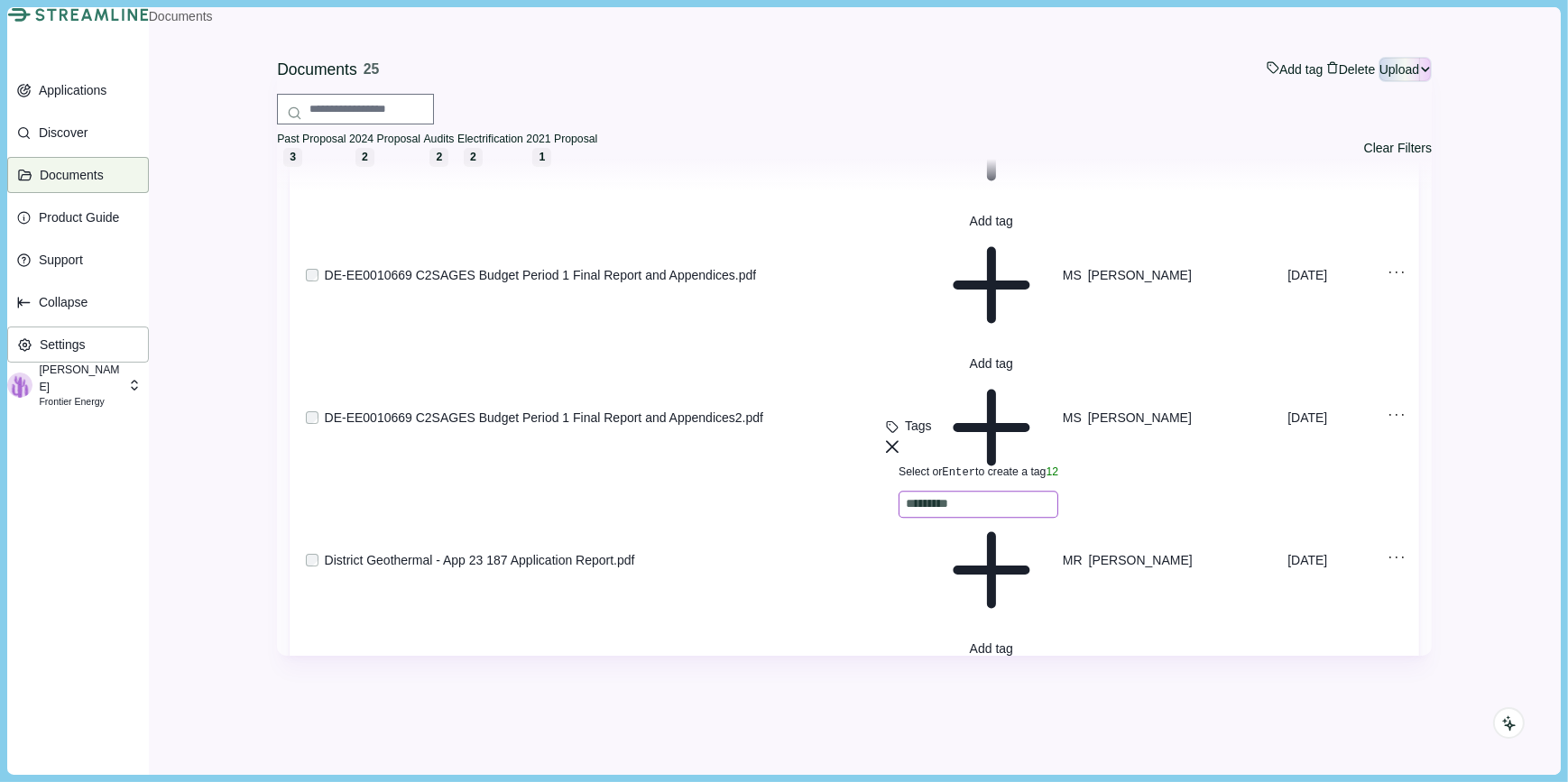
type input "**********"
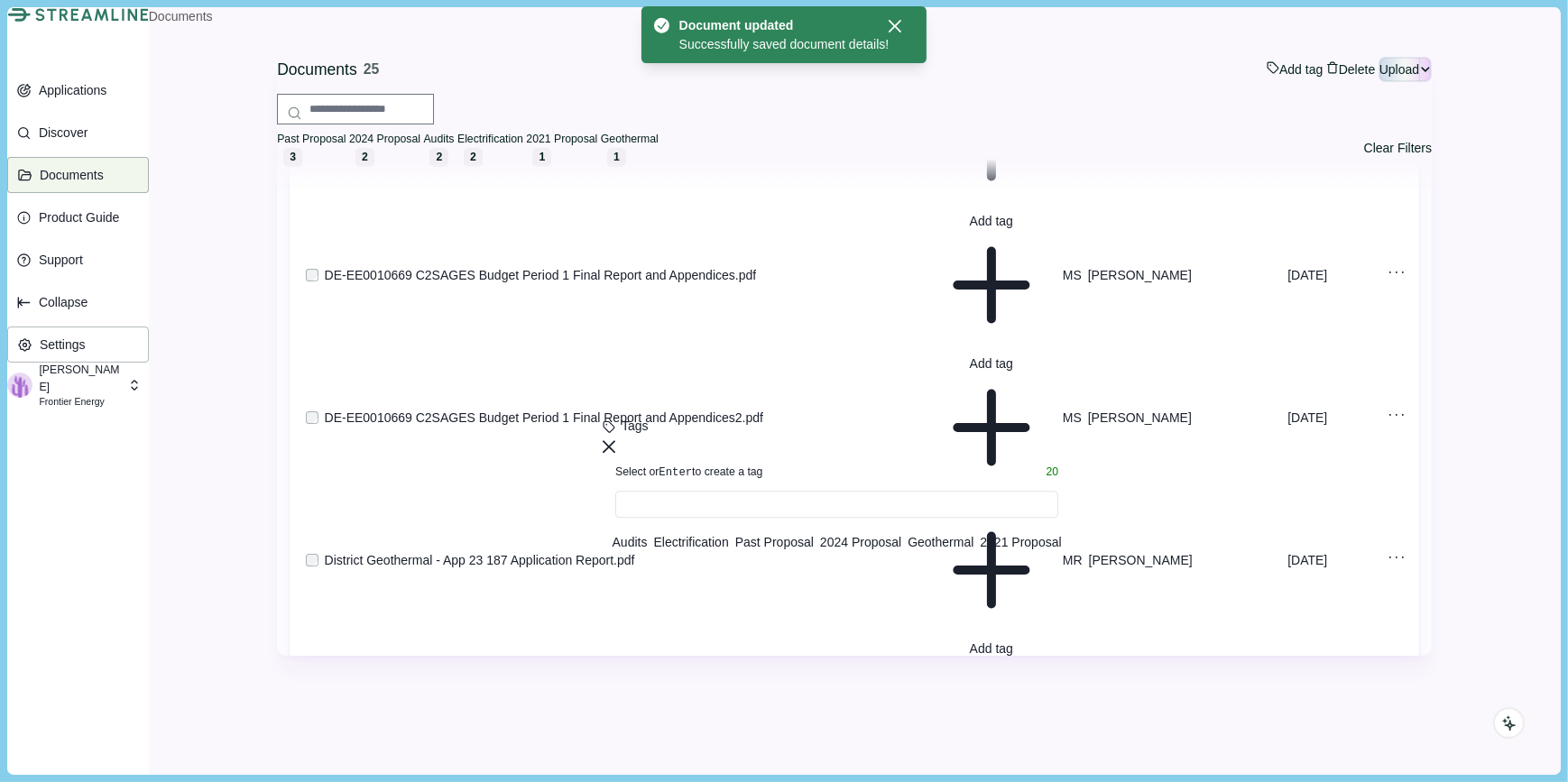
click at [947, 551] on span "Geothermal" at bounding box center [940, 542] width 66 height 14
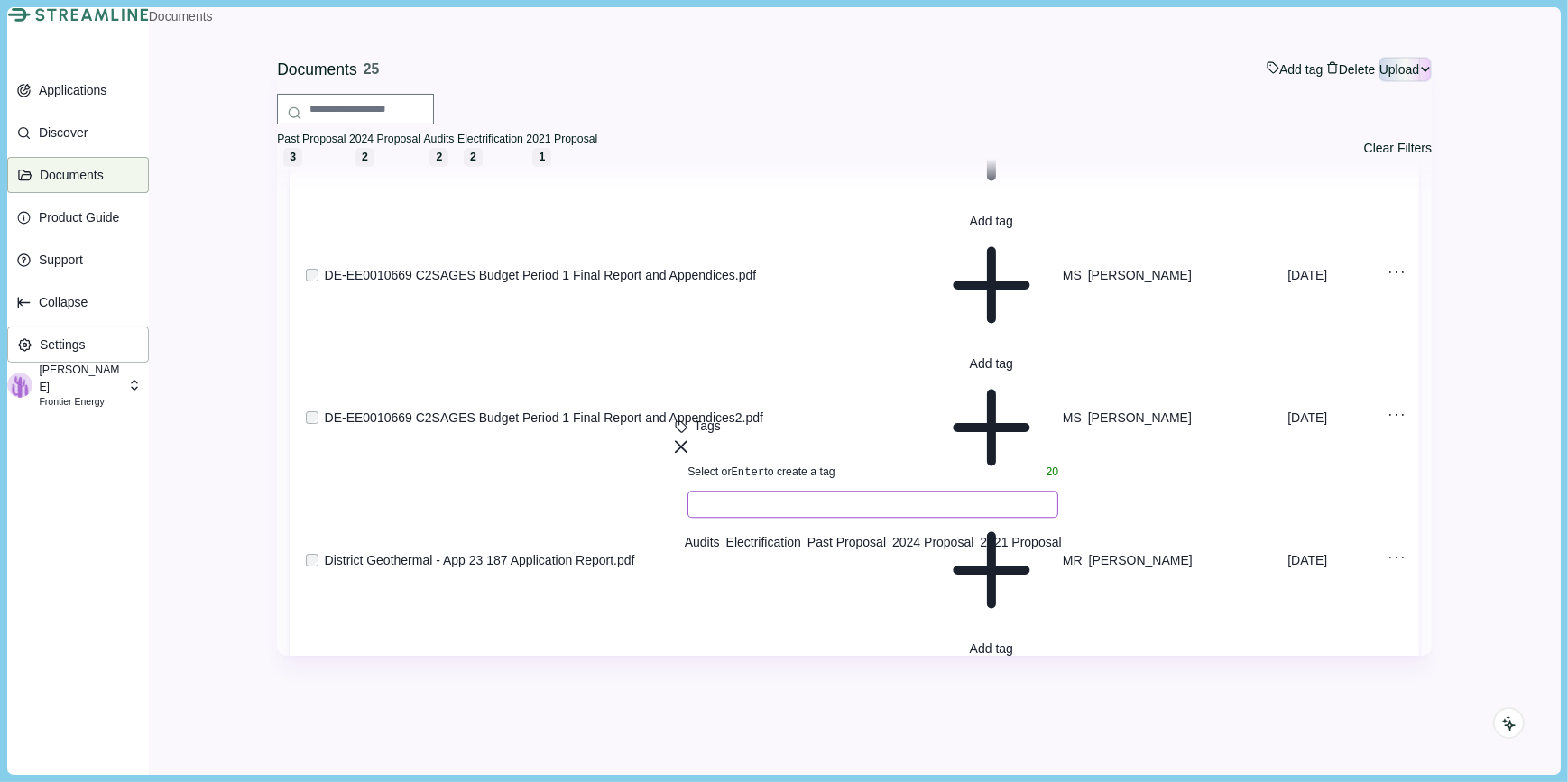
click at [954, 518] on input at bounding box center [872, 504] width 370 height 27
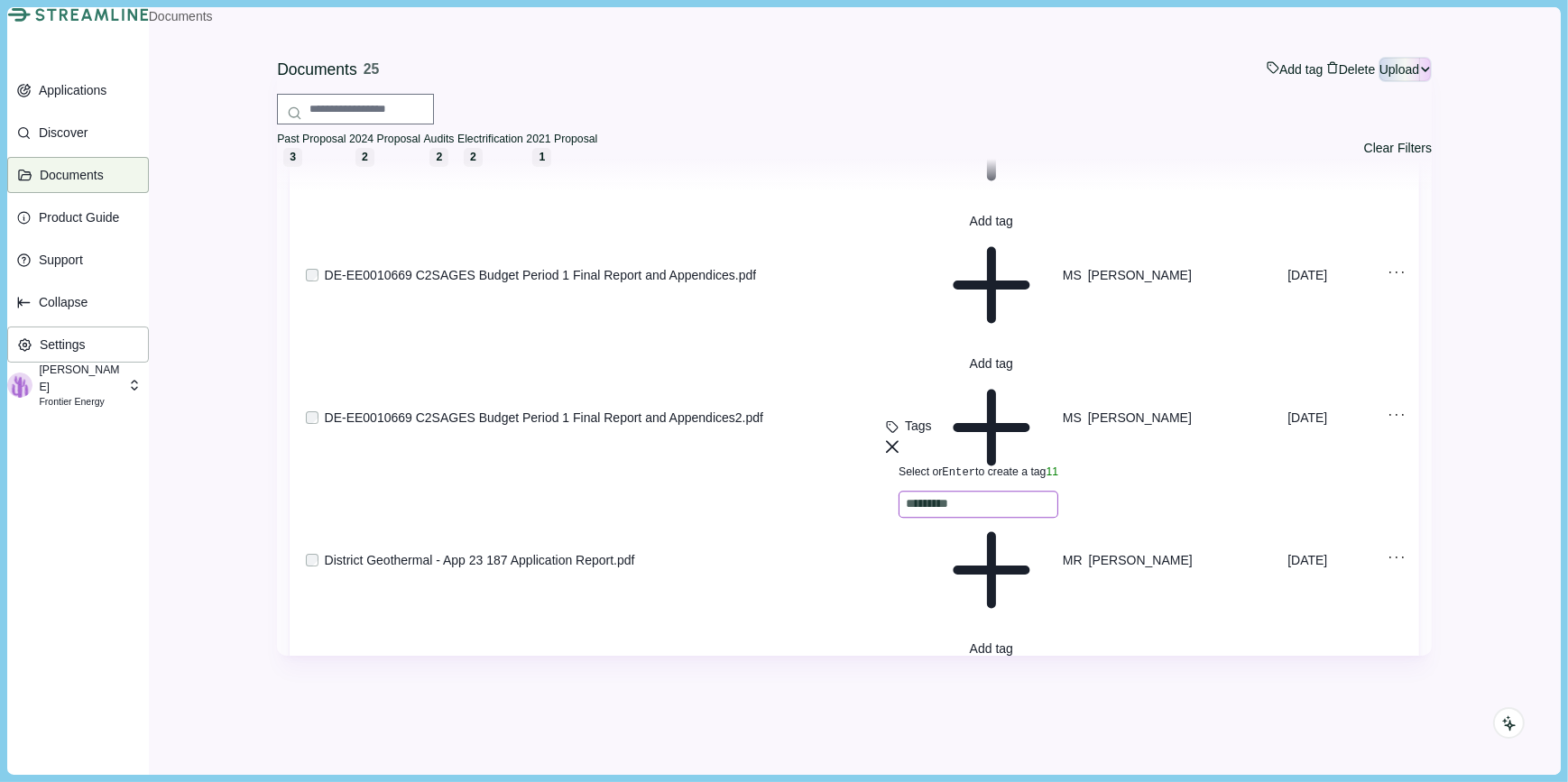
type input "**********"
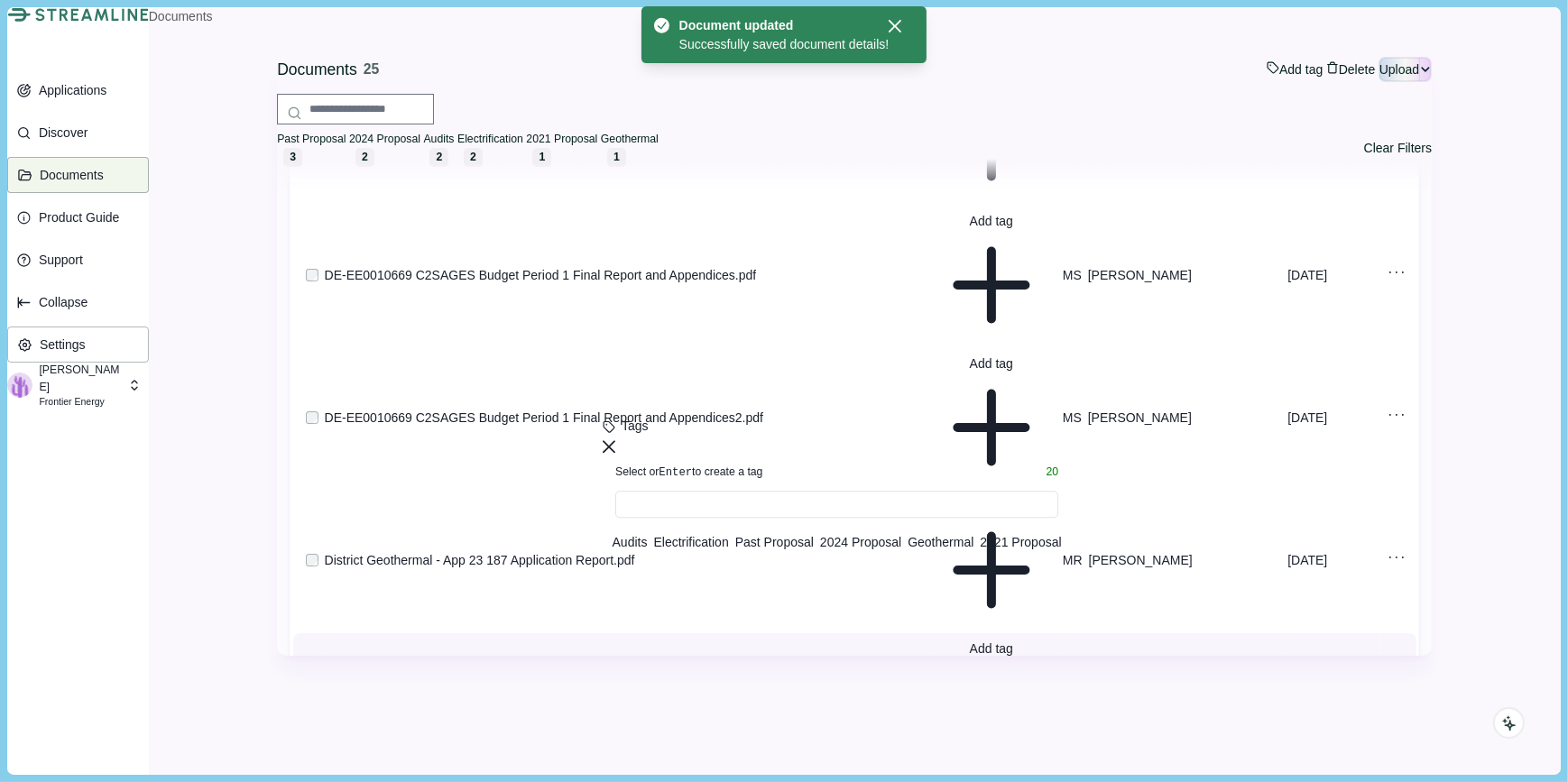
click at [853, 634] on td "DiversityReport_[DATE].xlsx" at bounding box center [627, 704] width 613 height 140
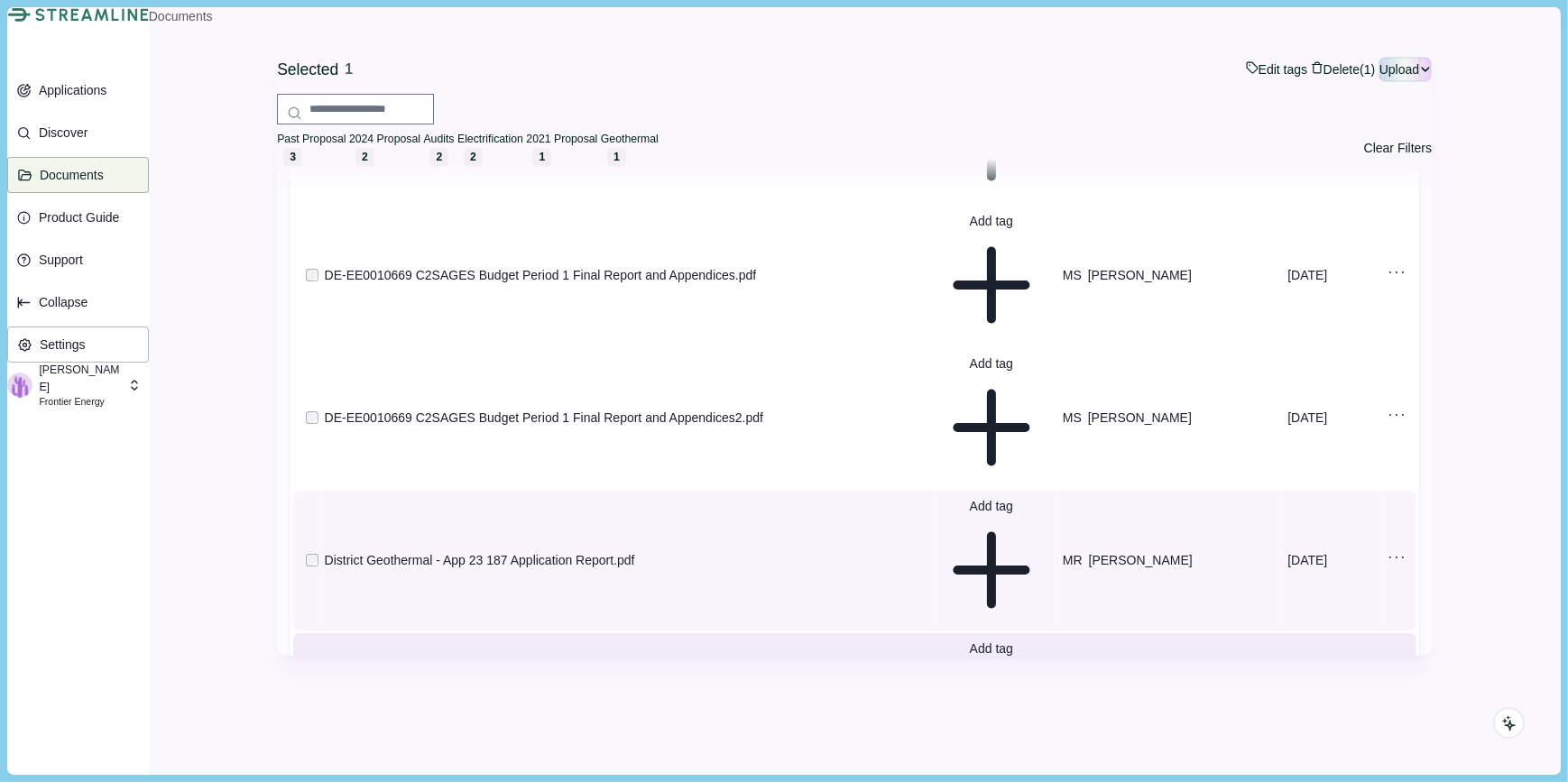
click at [1046, 516] on icon at bounding box center [992, 570] width 108 height 108
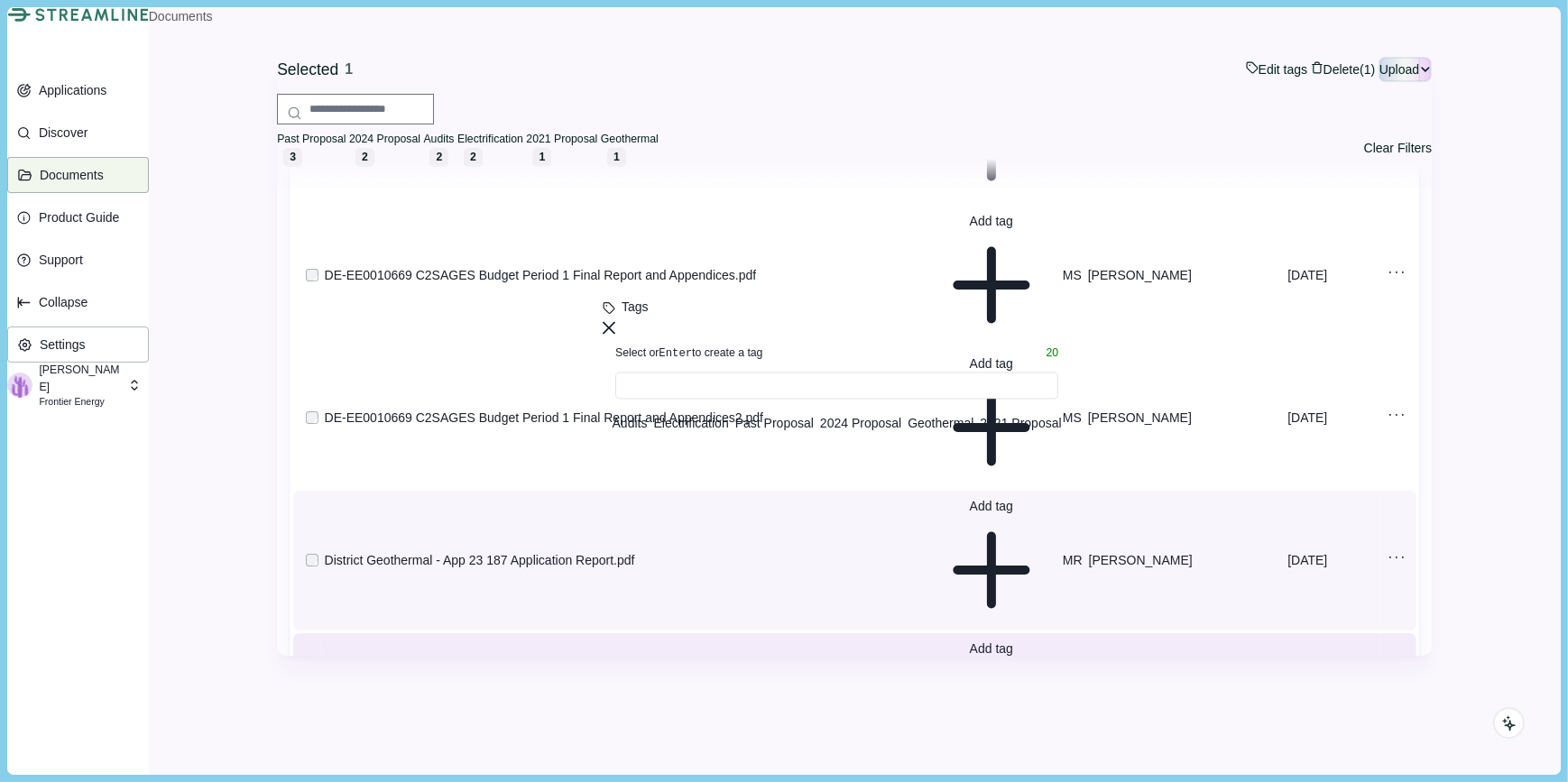
click at [947, 431] on span "Geothermal" at bounding box center [940, 424] width 66 height 14
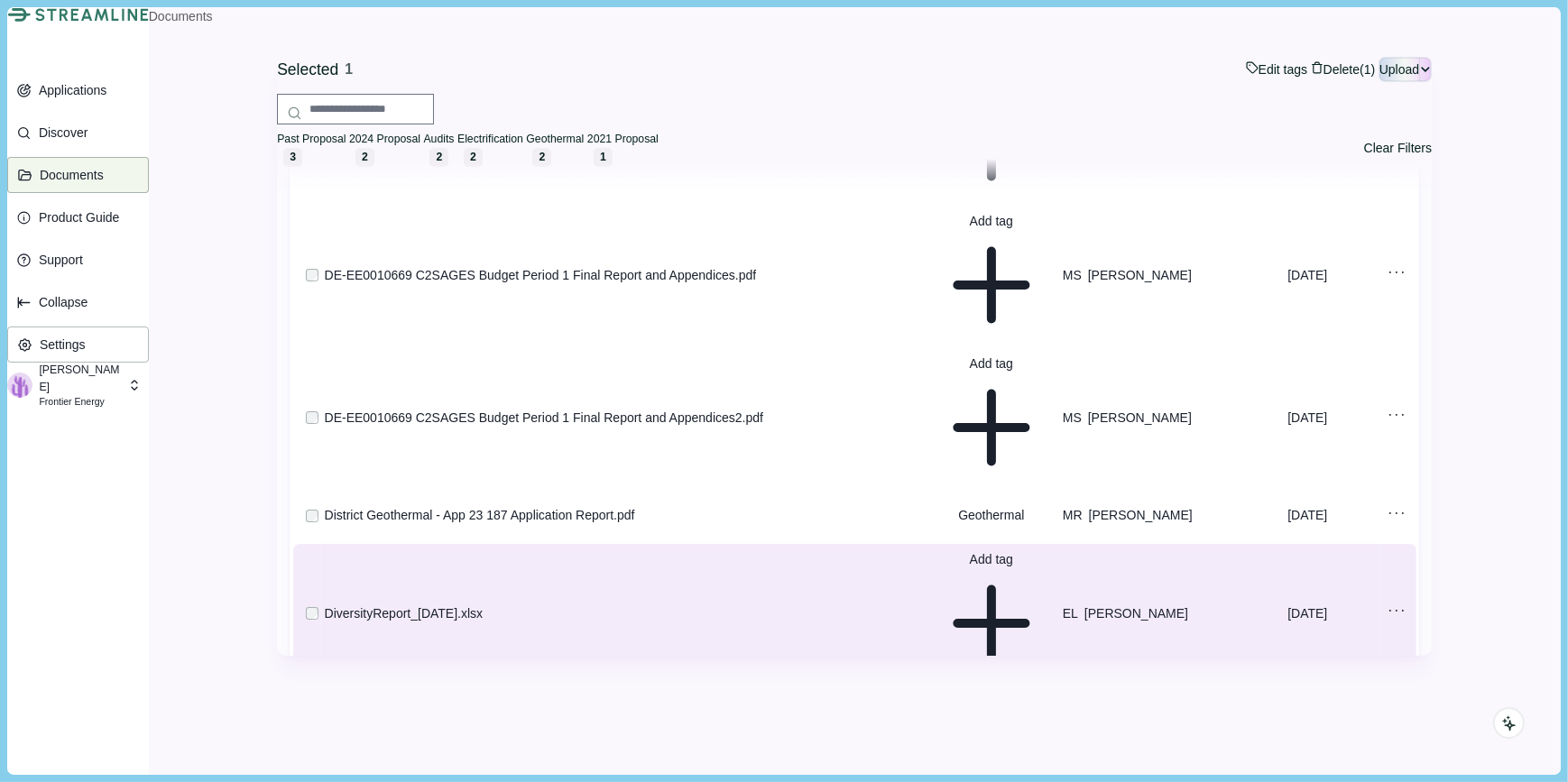
click at [1032, 88] on div "Selected 1 Edit tags Edit tags for selected document Press Enter to add a new t…" at bounding box center [854, 109] width 1155 height 166
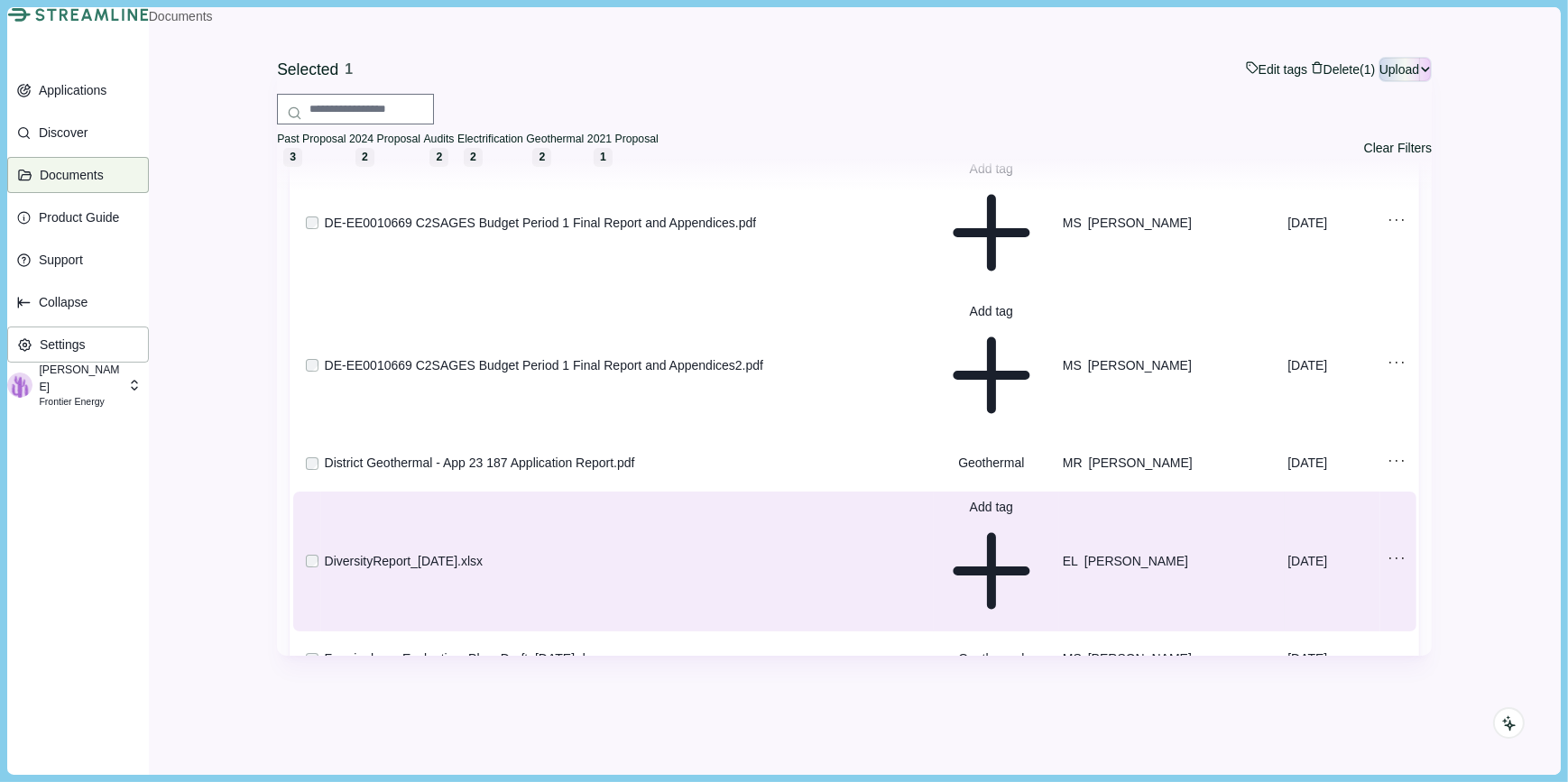
scroll to position [328, 0]
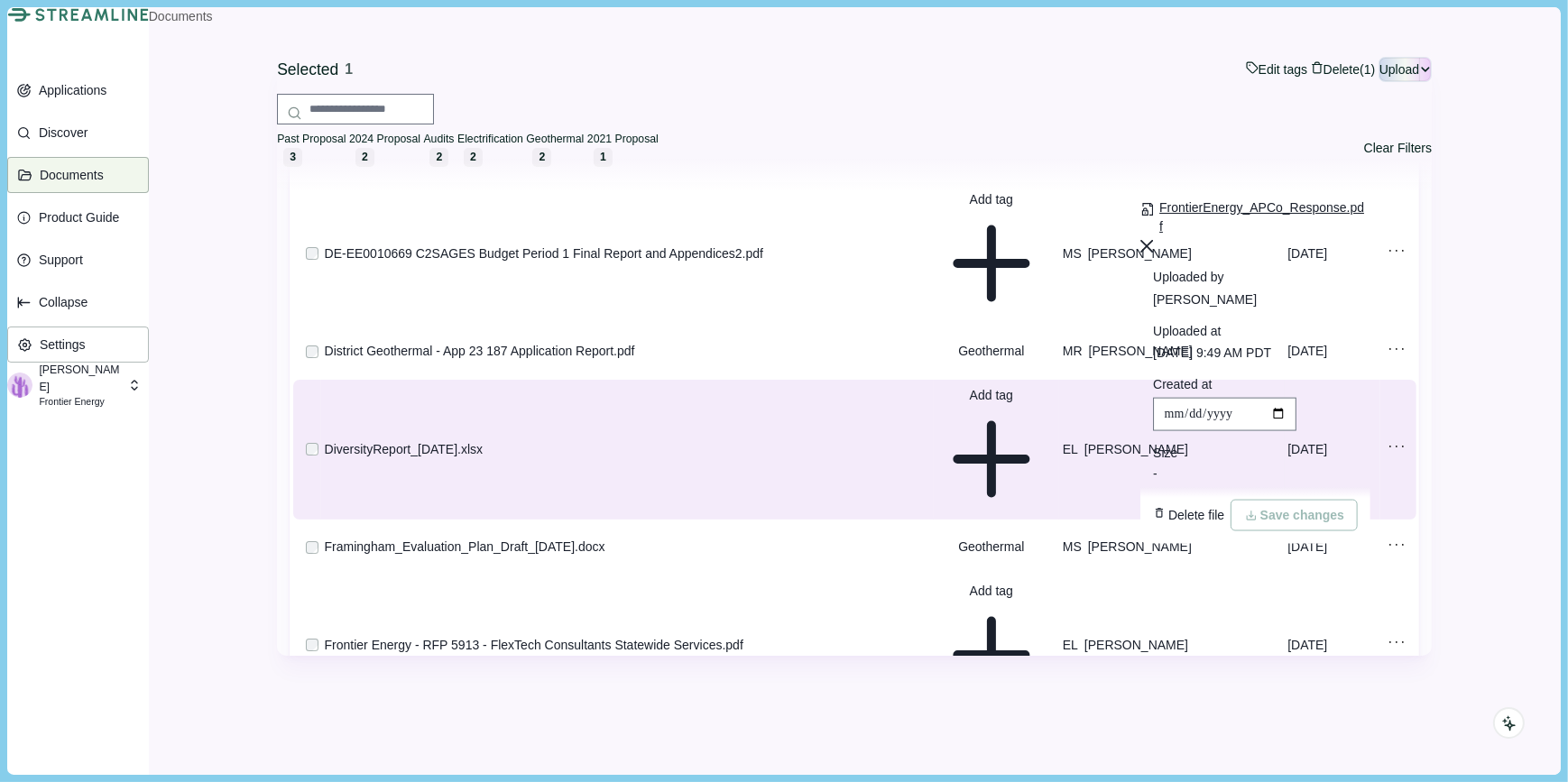
click at [1298, 236] on header "FrontierEnergy_APCo_Response.pdf" at bounding box center [1255, 217] width 230 height 38
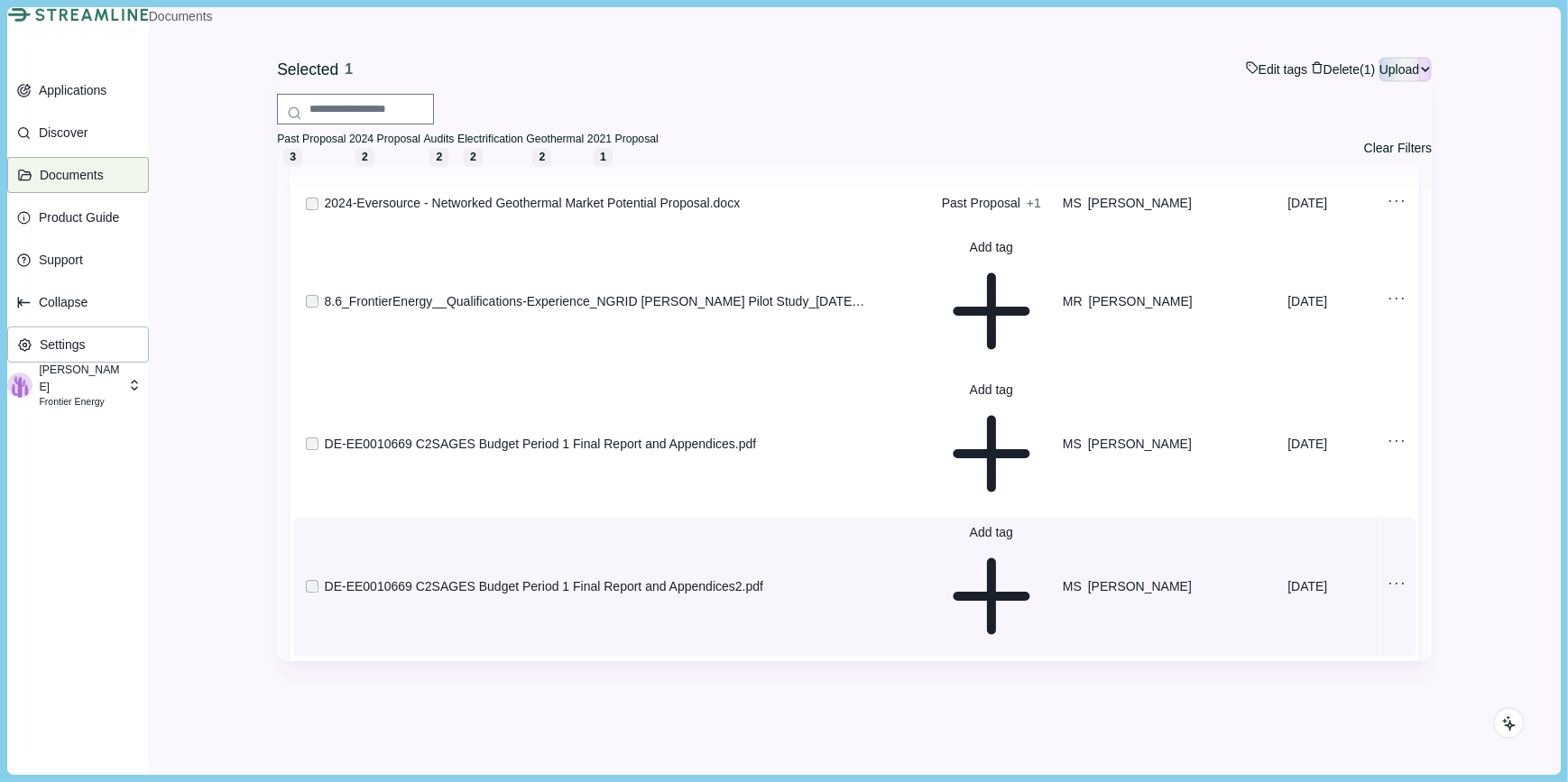
scroll to position [128, 0]
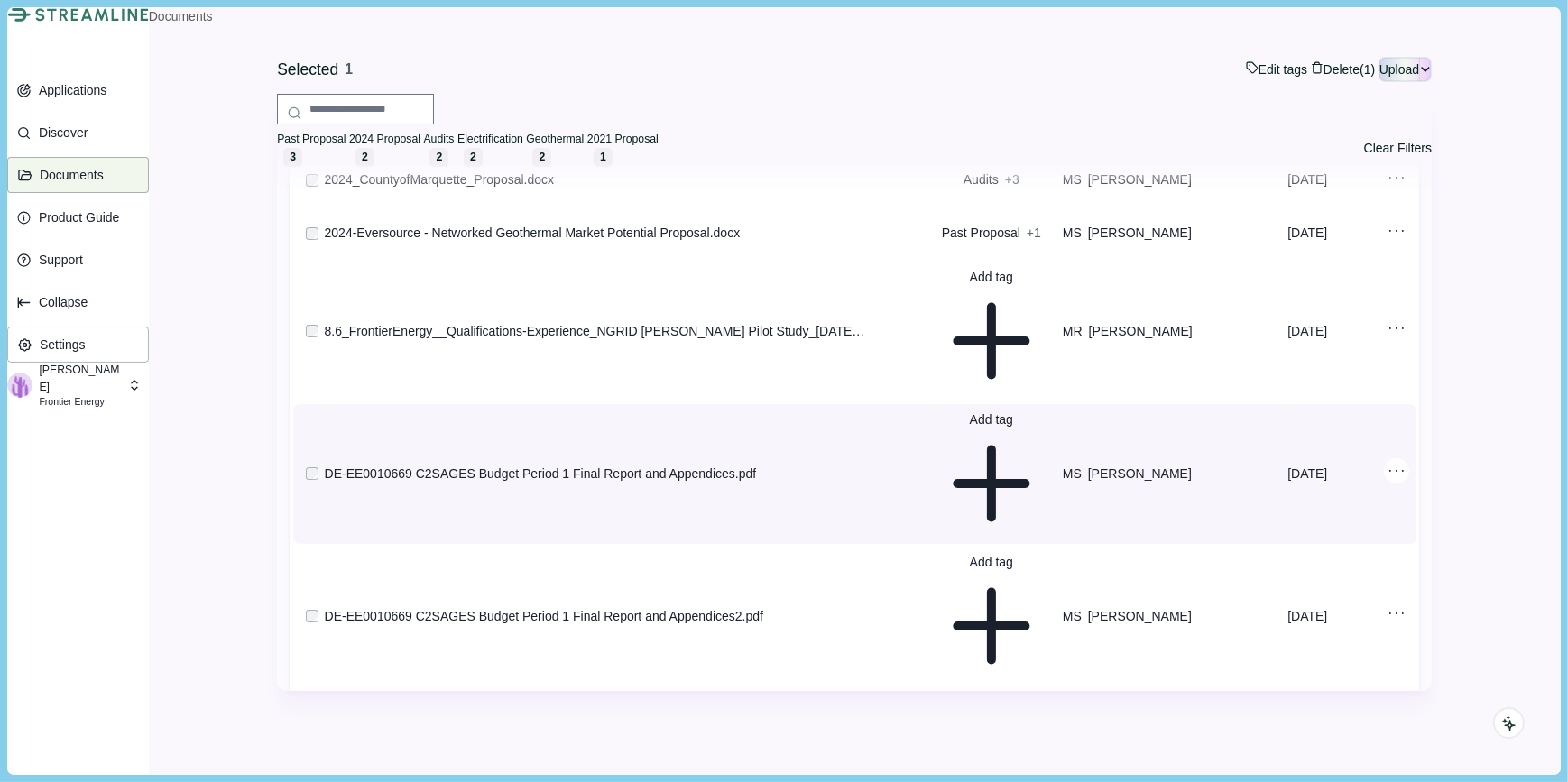
click at [1405, 458] on div at bounding box center [1395, 470] width 25 height 25
click at [1292, 385] on span "DE-EE0010669 C2SAGES Budget Period 1 Final Report and Appendices.pdf" at bounding box center [1267, 367] width 197 height 36
click at [1046, 411] on span "Add tag" at bounding box center [992, 474] width 108 height 127
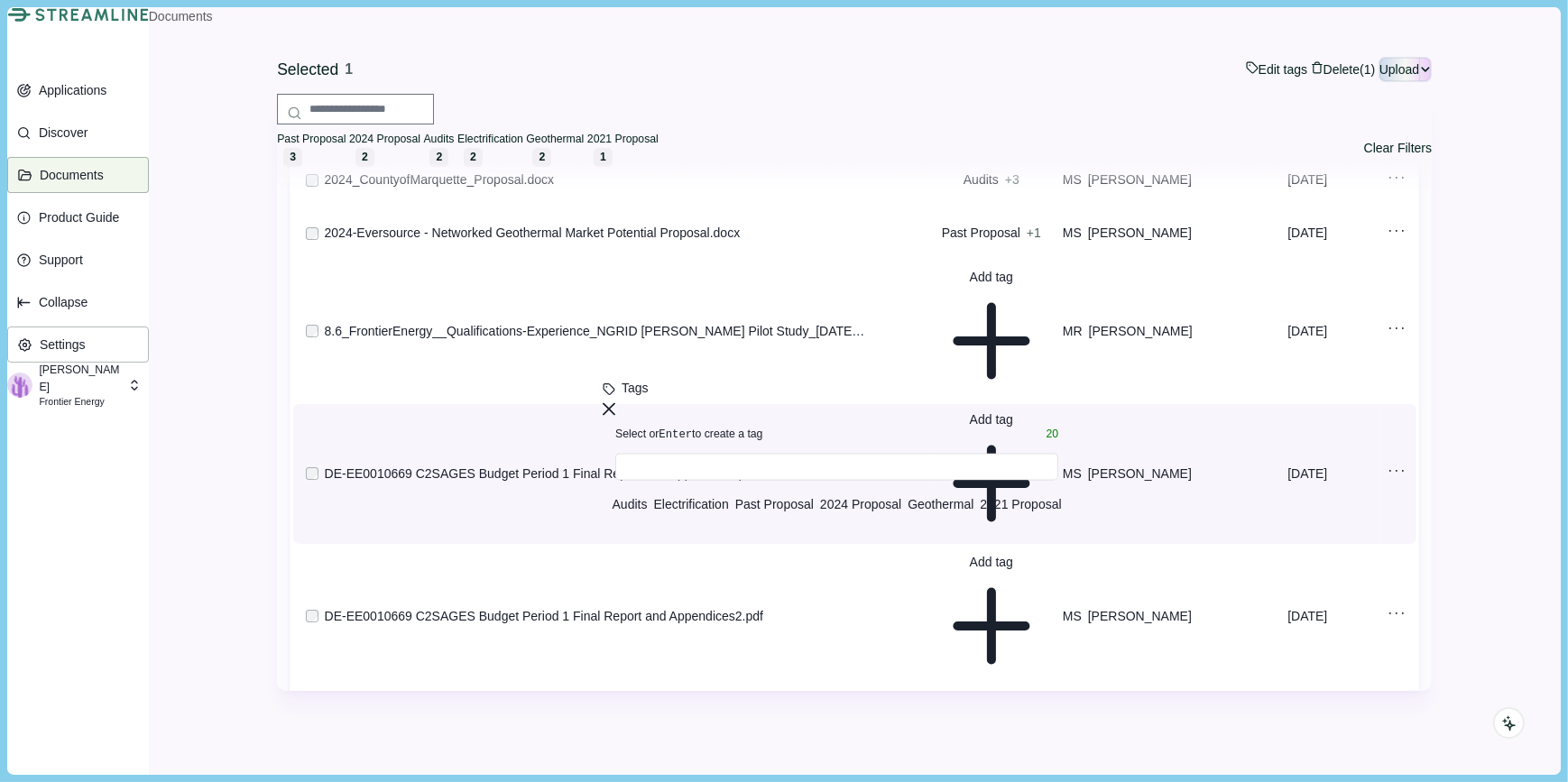
click at [954, 512] on span "Geothermal" at bounding box center [940, 505] width 66 height 14
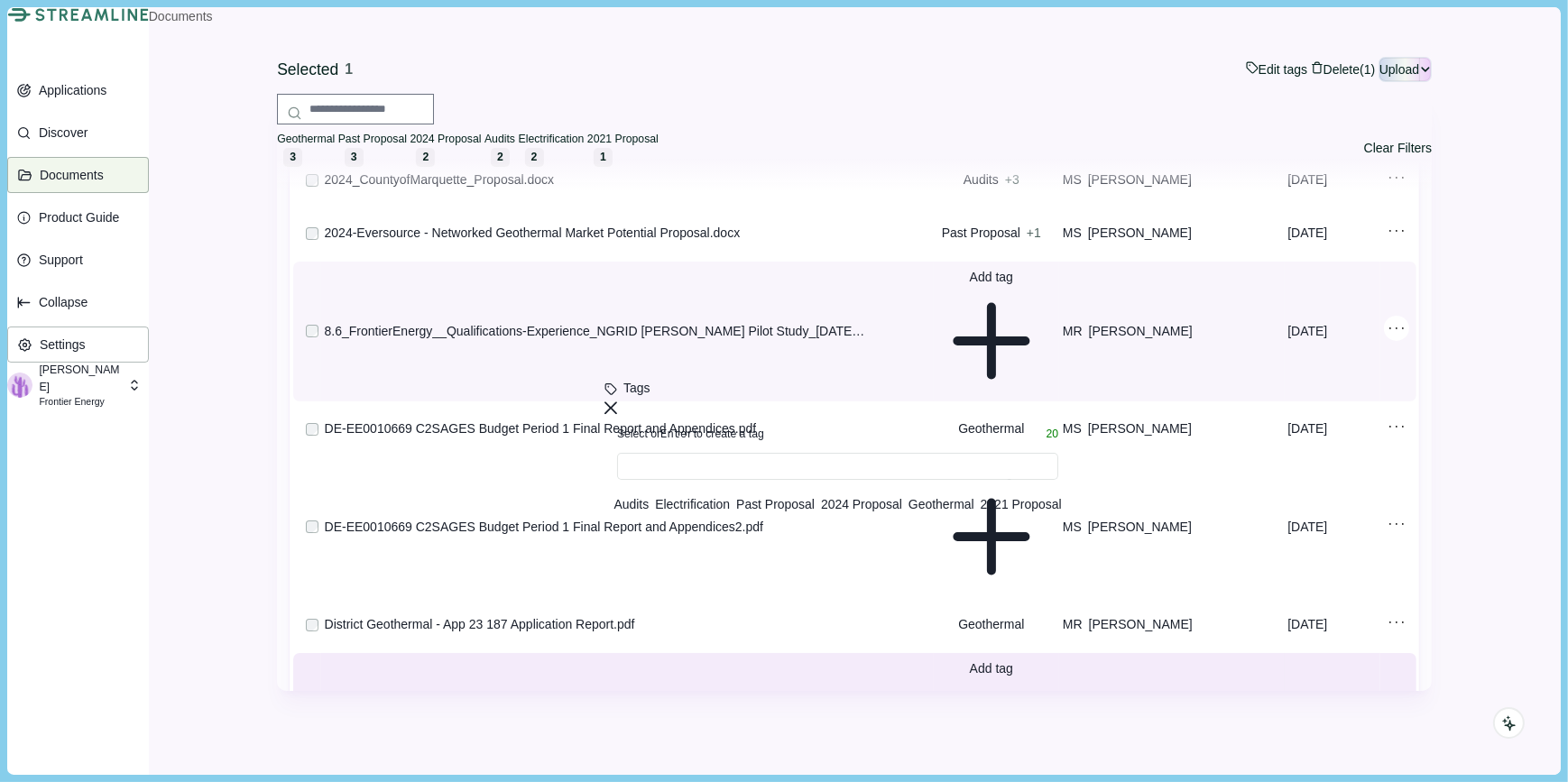
click at [1408, 340] on icon at bounding box center [1395, 328] width 25 height 25
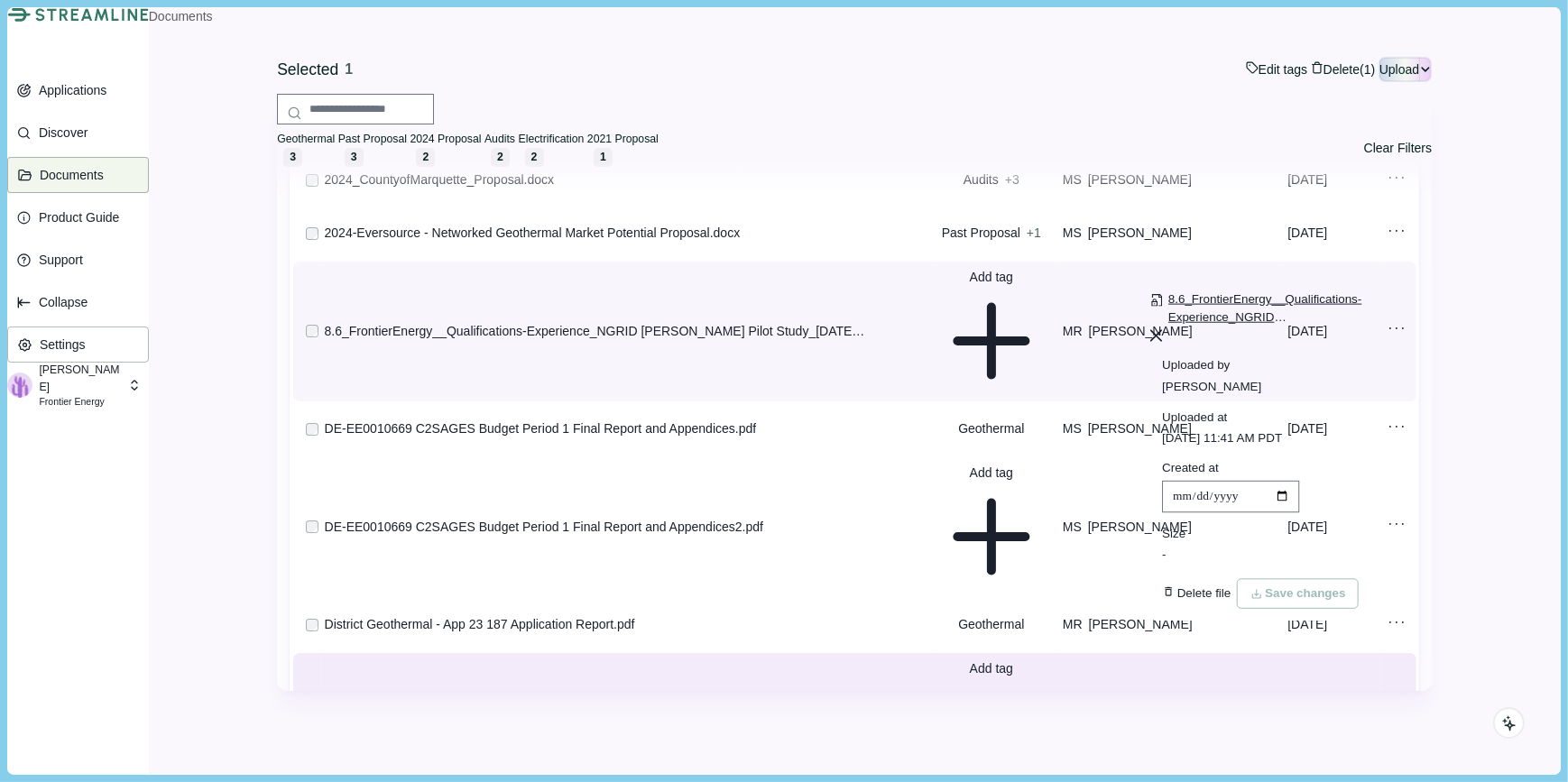
click at [1310, 327] on span "8.6_FrontierEnergy__Qualifications-Experience_NGRID [PERSON_NAME] Pilot Study_[…" at bounding box center [1266, 308] width 198 height 36
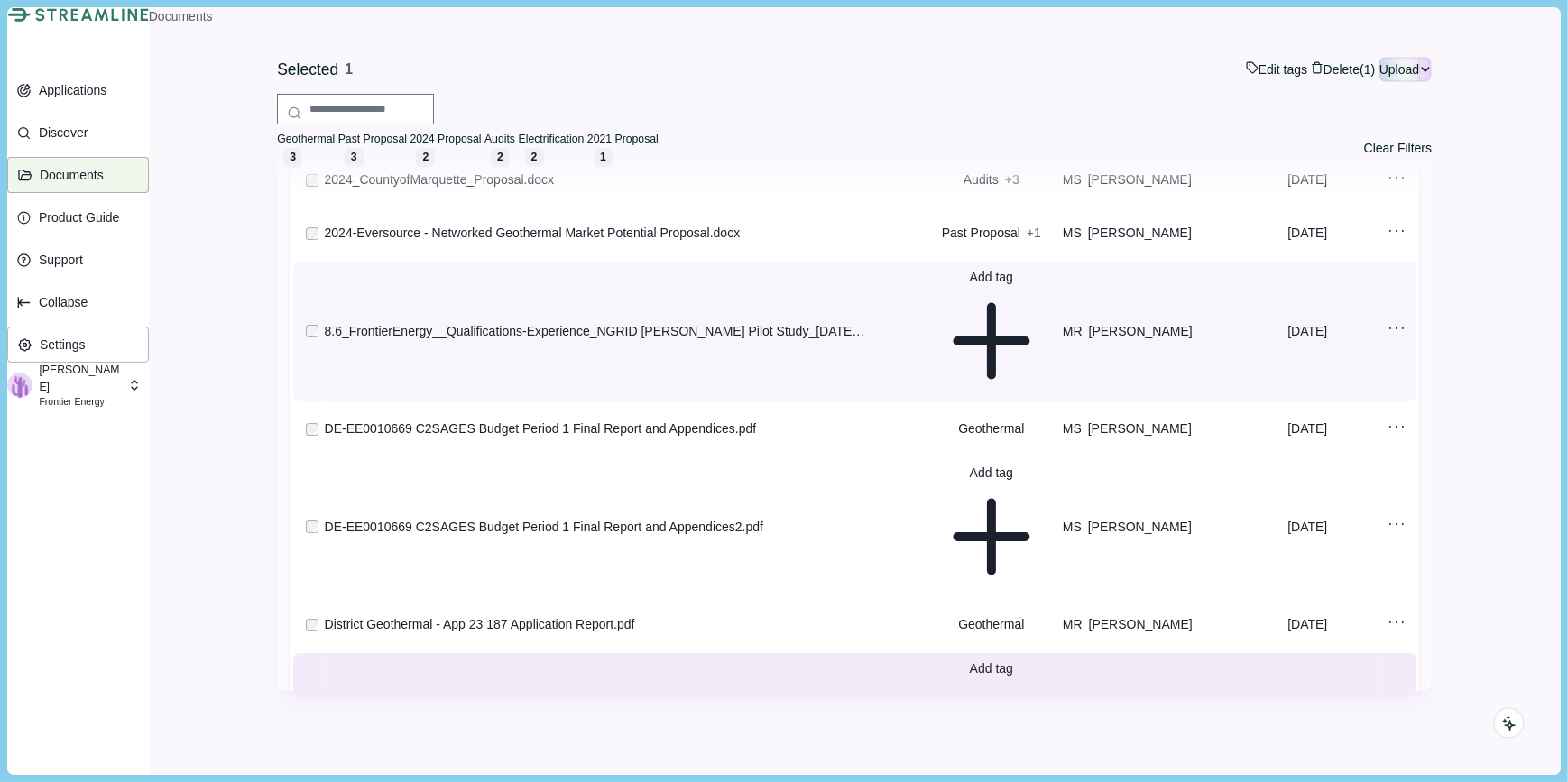
click at [1046, 342] on icon at bounding box center [992, 341] width 108 height 108
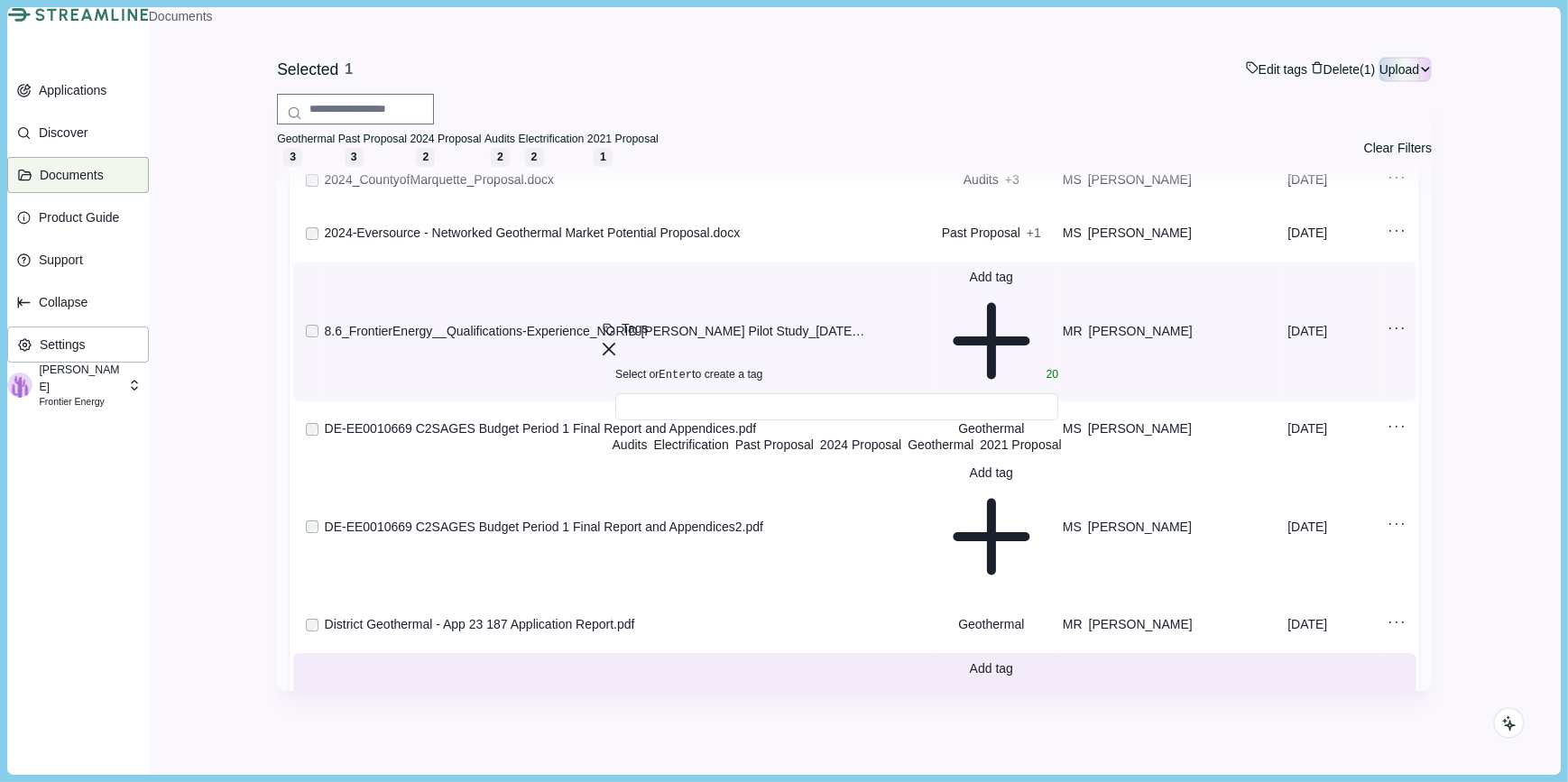
click at [948, 452] on span "Geothermal" at bounding box center [940, 444] width 66 height 14
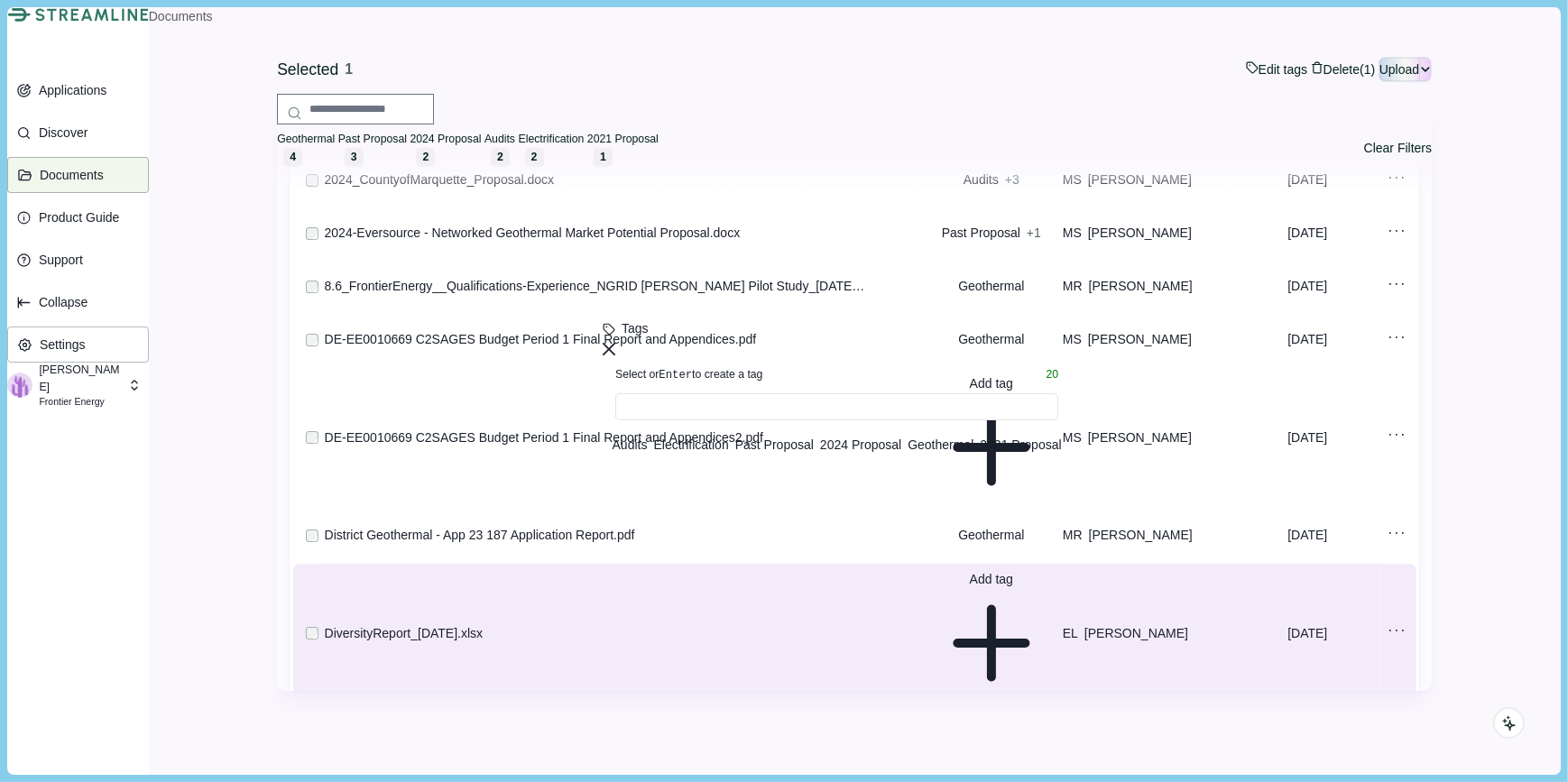
click at [873, 88] on div "Selected 1 Edit tags Edit tags for selected document Press Enter to add a new t…" at bounding box center [854, 69] width 1155 height 36
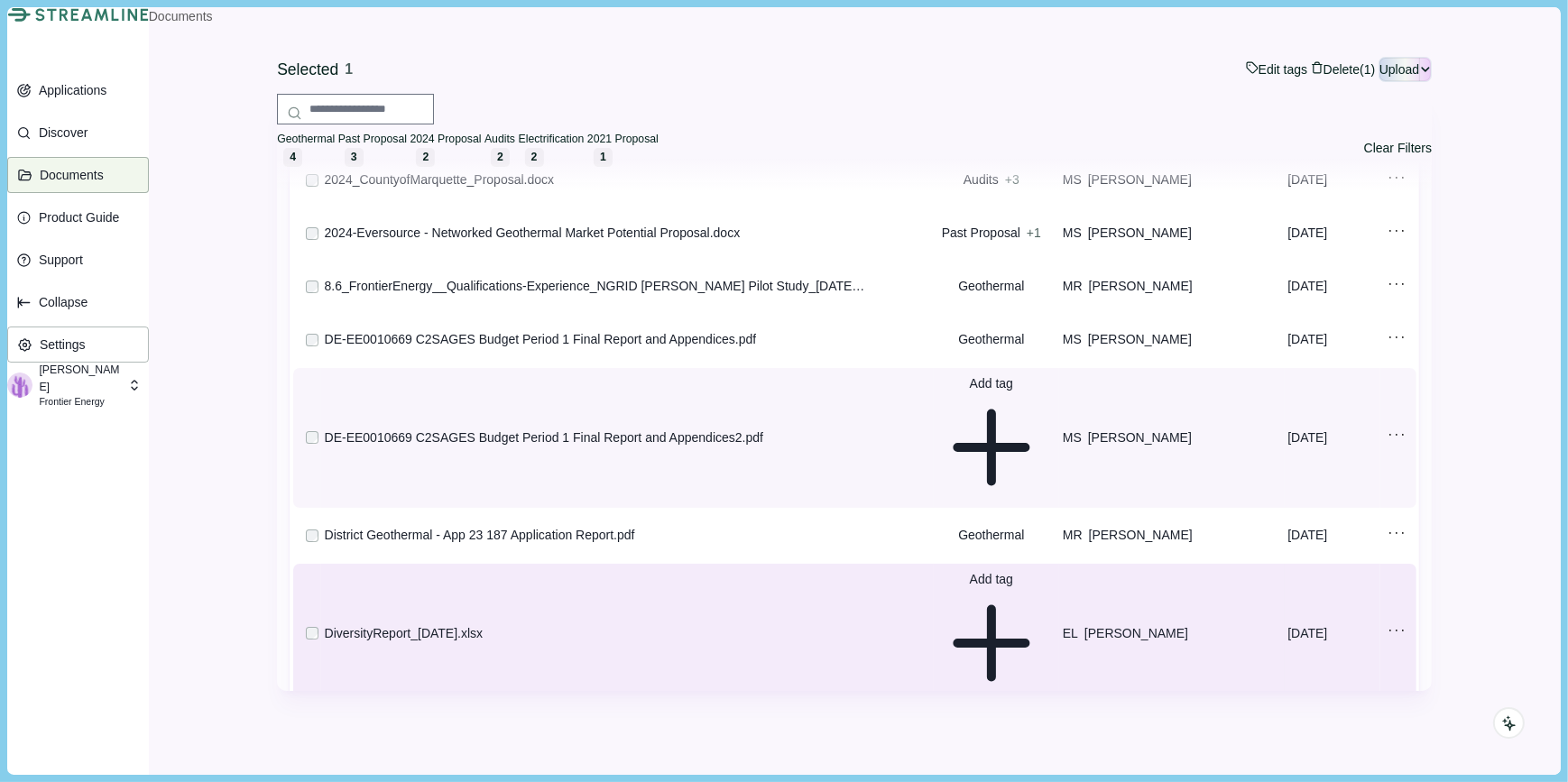
click at [1046, 458] on icon at bounding box center [992, 448] width 108 height 108
click at [967, 571] on span "Geothermal" at bounding box center [940, 564] width 66 height 14
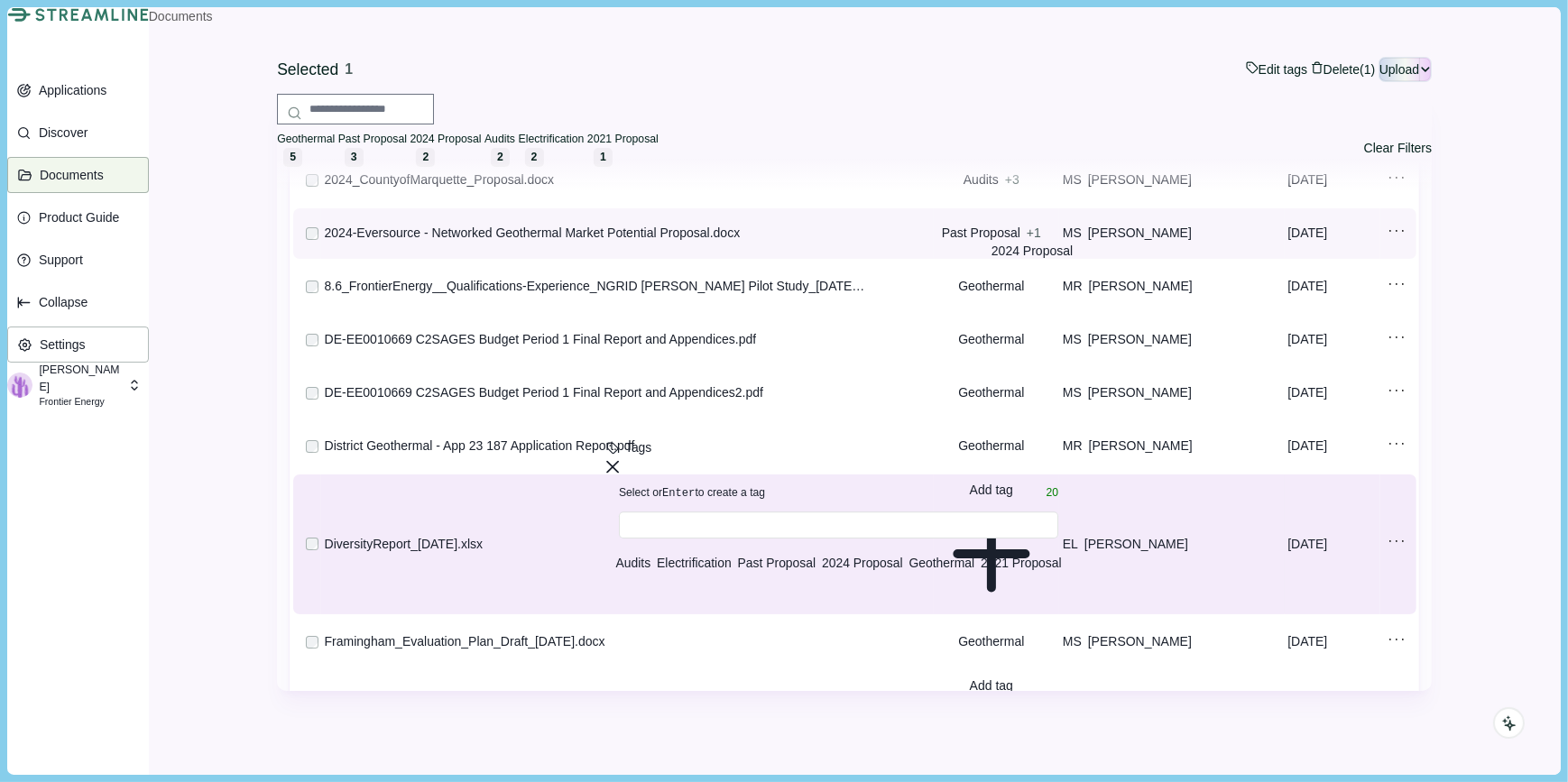
click at [1020, 240] on span "Past Proposal" at bounding box center [980, 232] width 78 height 14
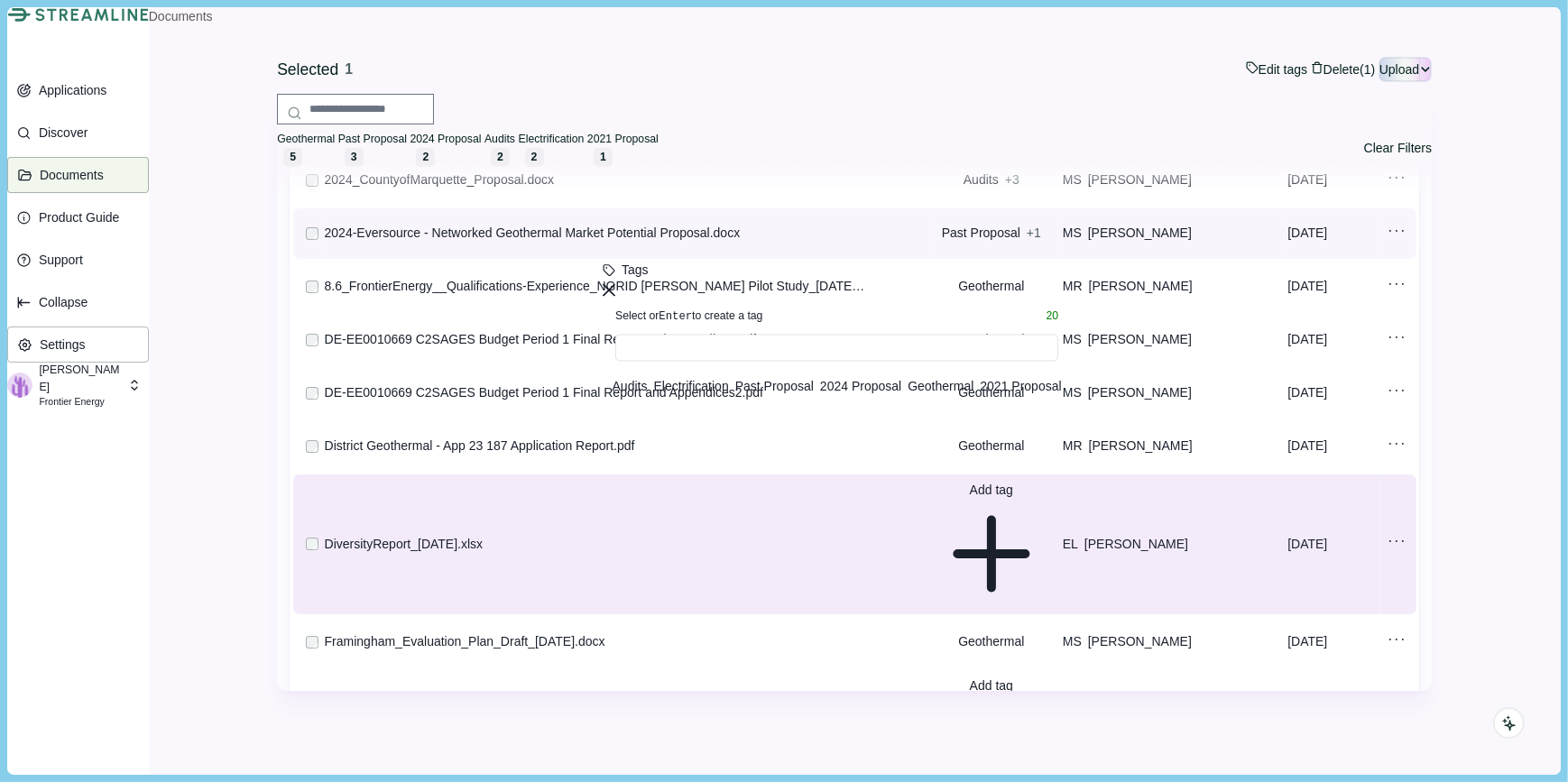
click at [973, 394] on span "Geothermal" at bounding box center [940, 385] width 66 height 14
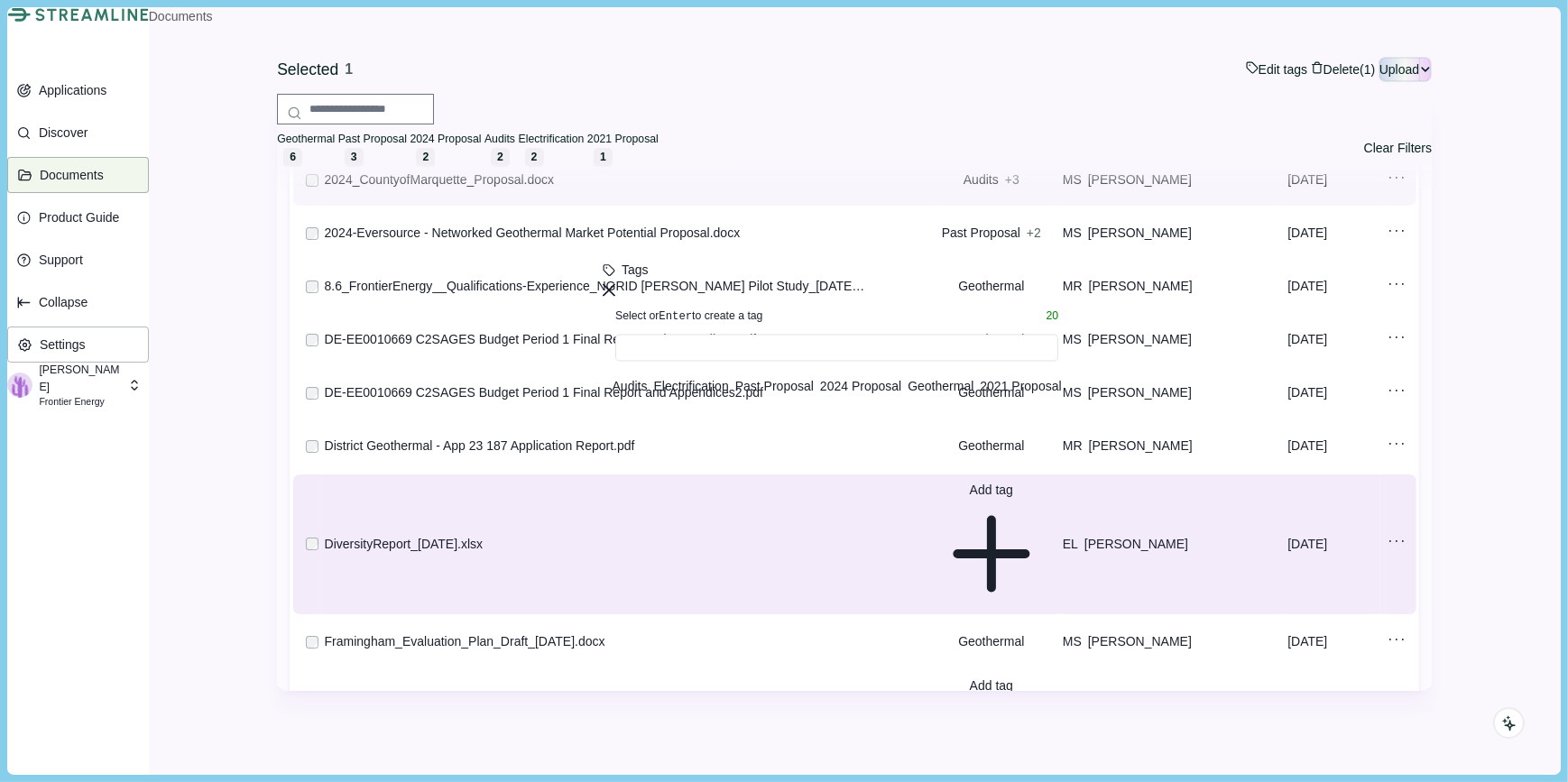
click at [755, 205] on td "2024_CountyofMarquette_Proposal.docx" at bounding box center [627, 180] width 613 height 50
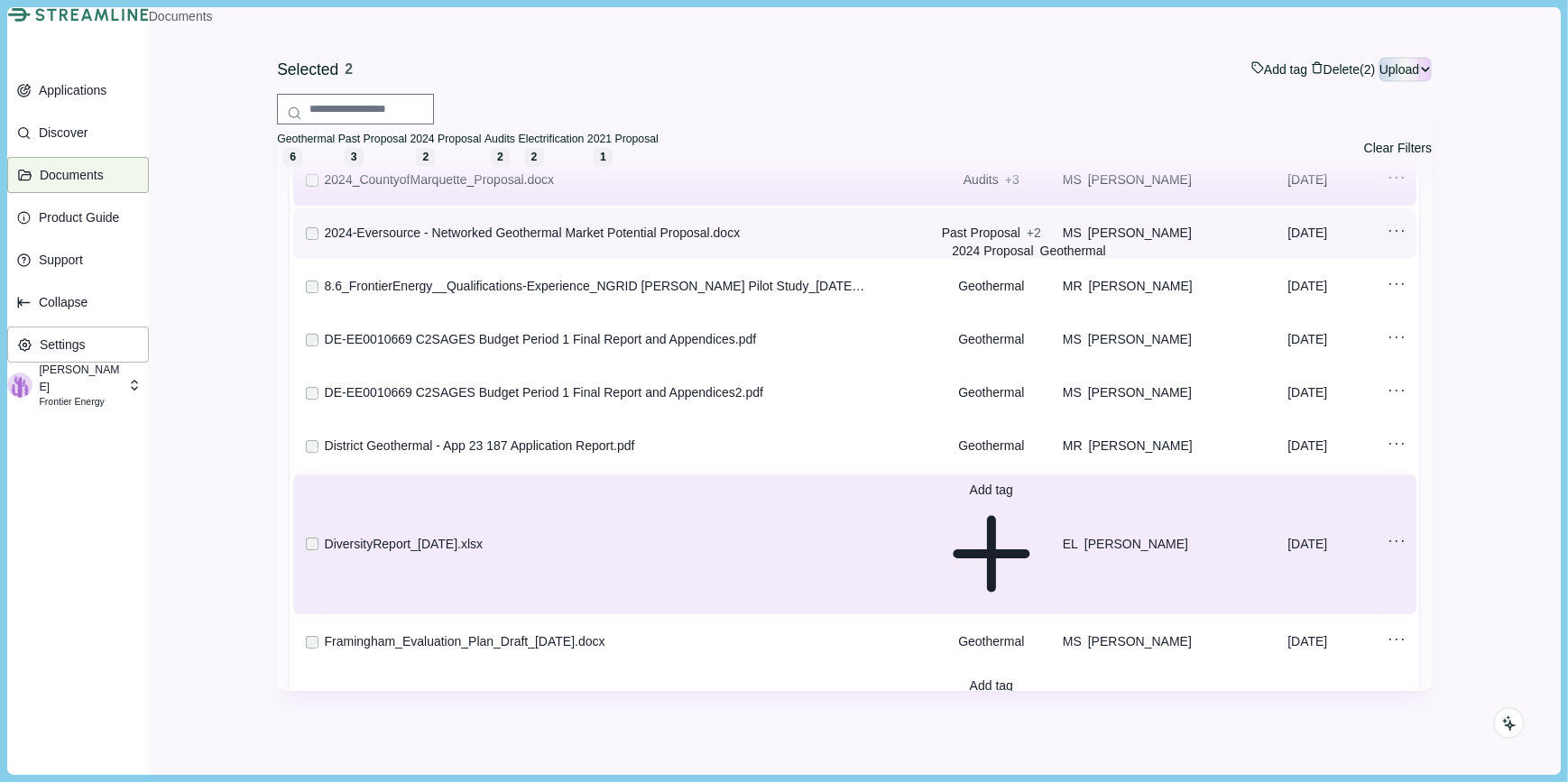
click at [1046, 243] on span "Past Proposal + 2" at bounding box center [992, 233] width 108 height 19
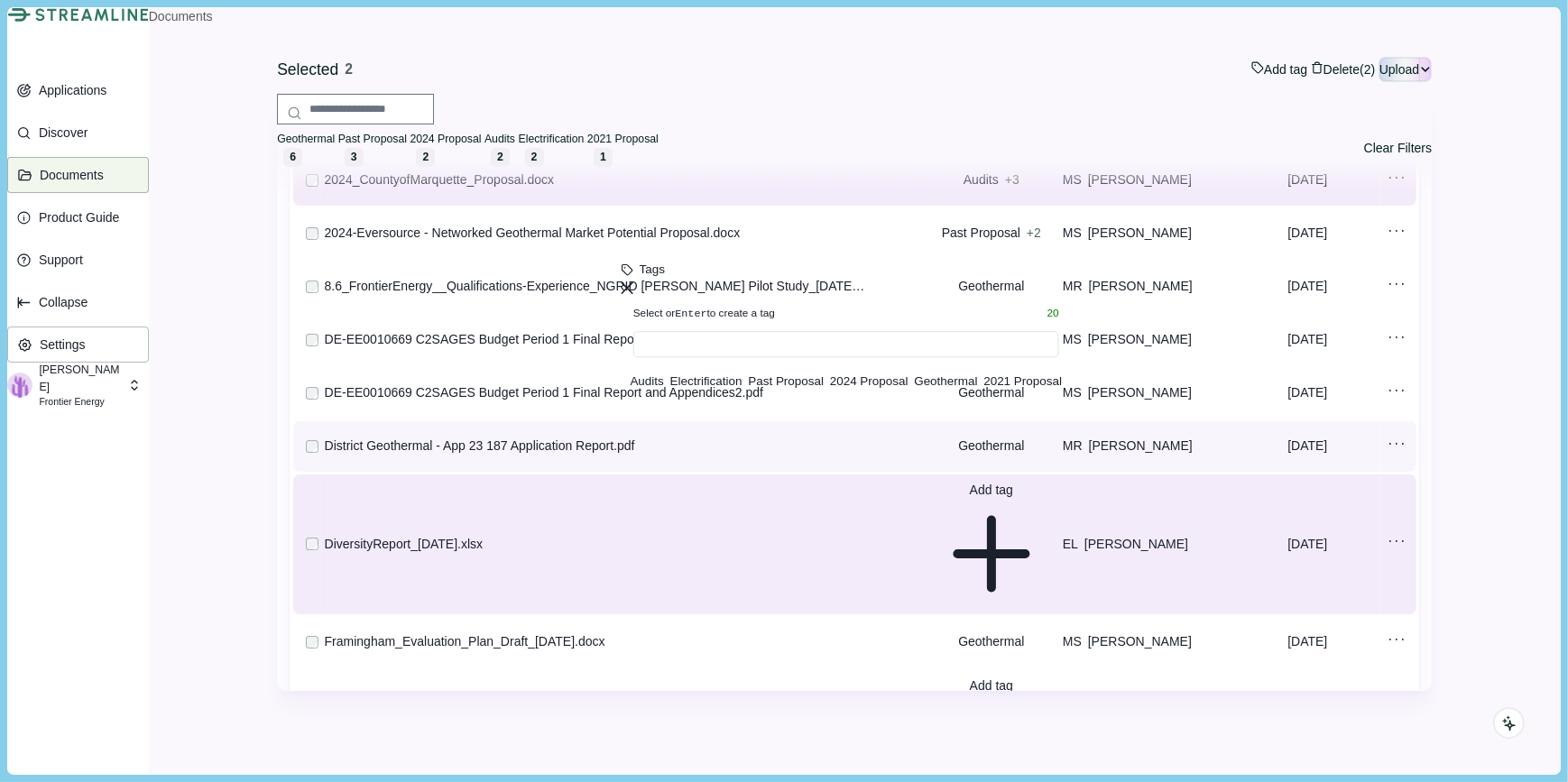
click at [758, 455] on div "District Geothermal - App 23 187 Application Report.pdf" at bounding box center [595, 446] width 541 height 19
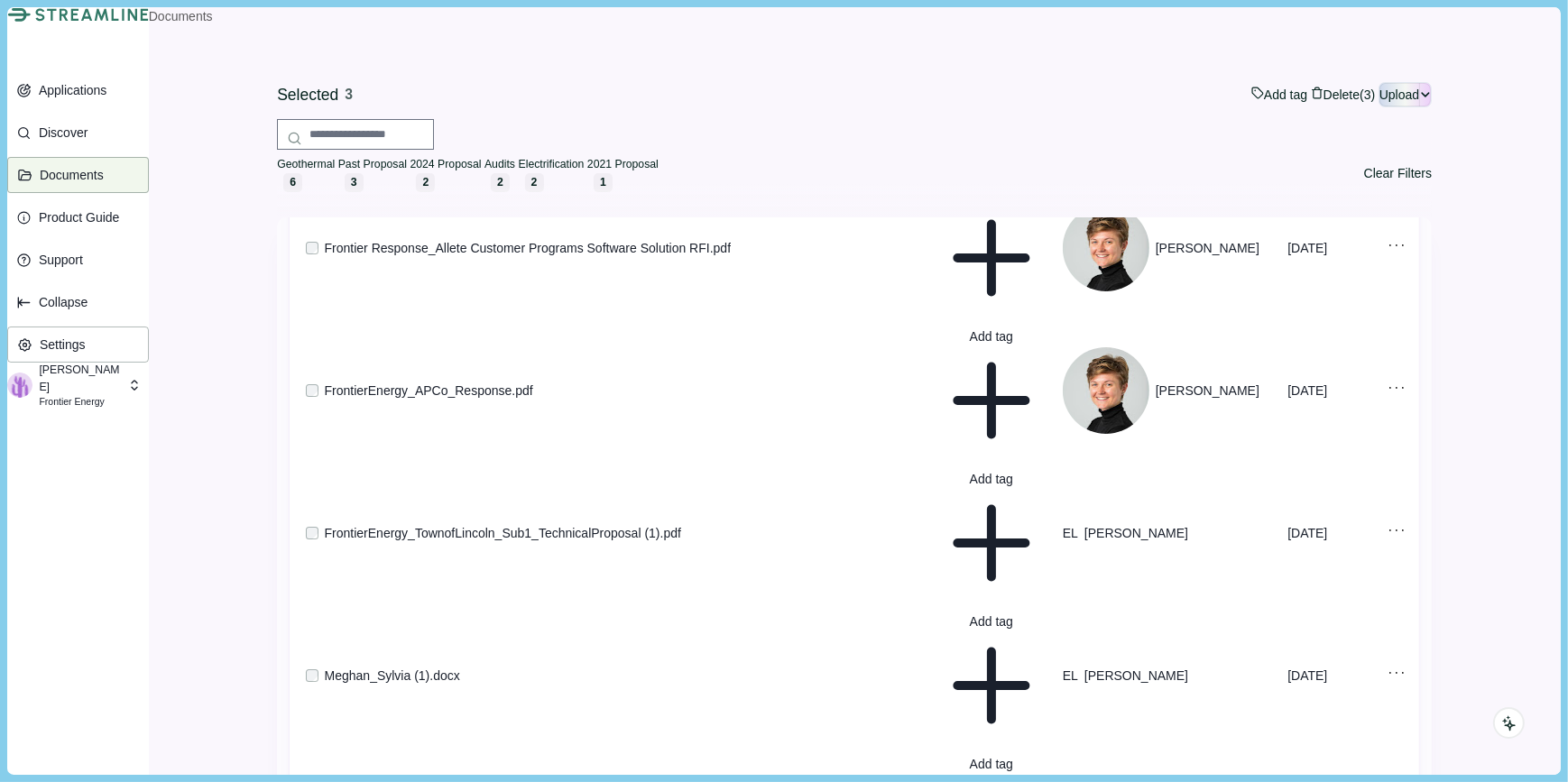
scroll to position [960, 0]
